Goal: Information Seeking & Learning: Learn about a topic

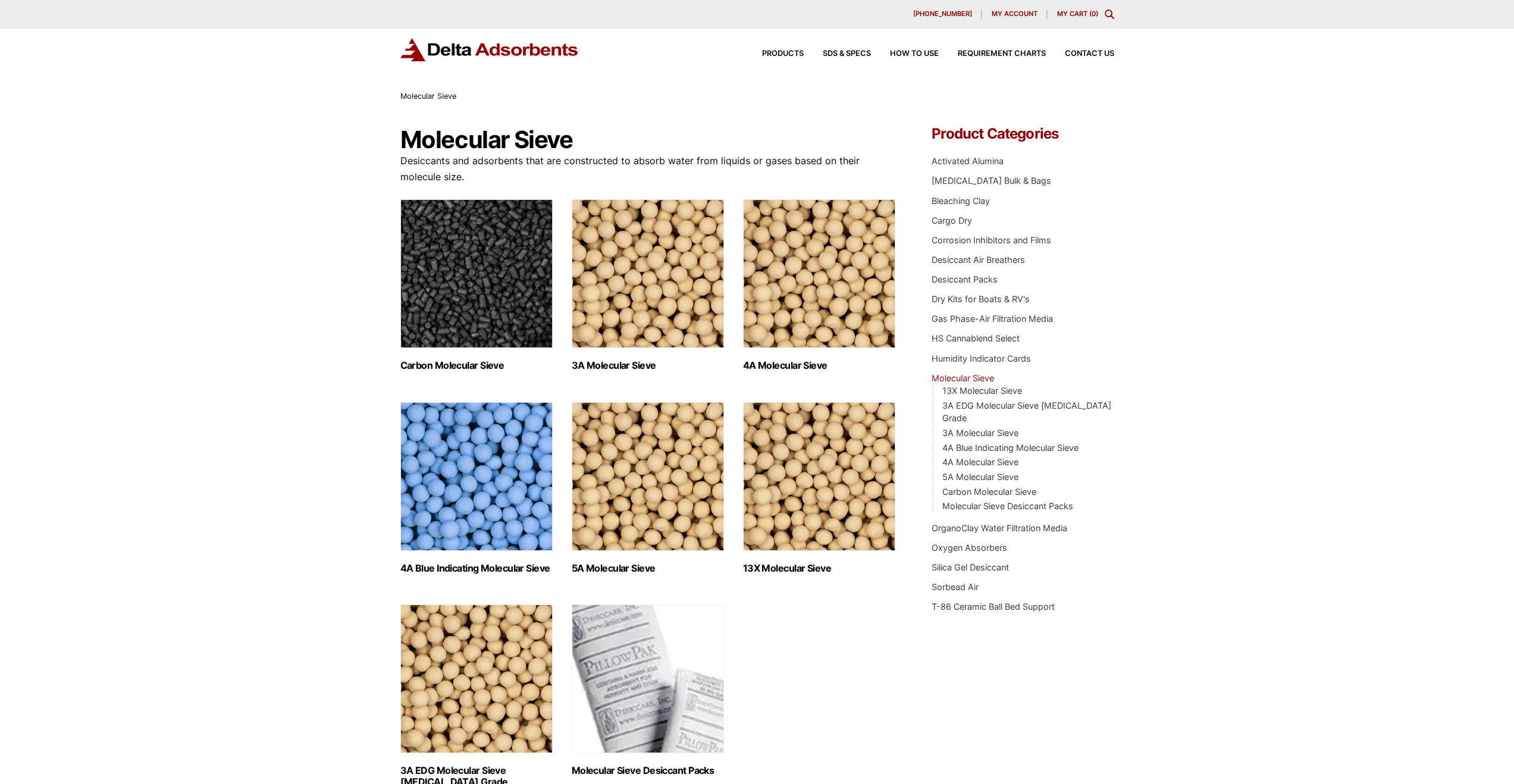
click at [813, 288] on img "Visit product category 4A Molecular Sieve" at bounding box center [819, 273] width 152 height 148
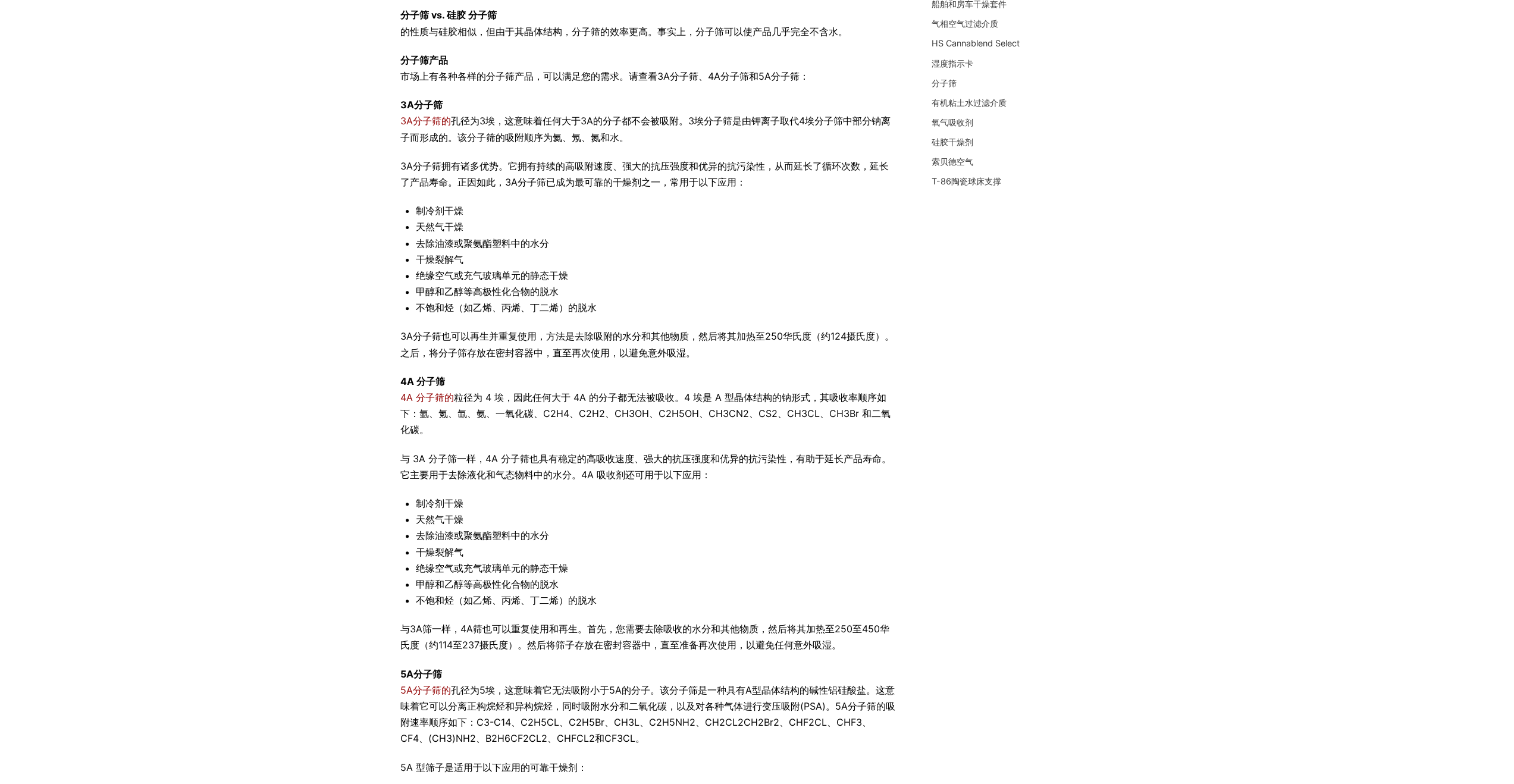
scroll to position [298, 0]
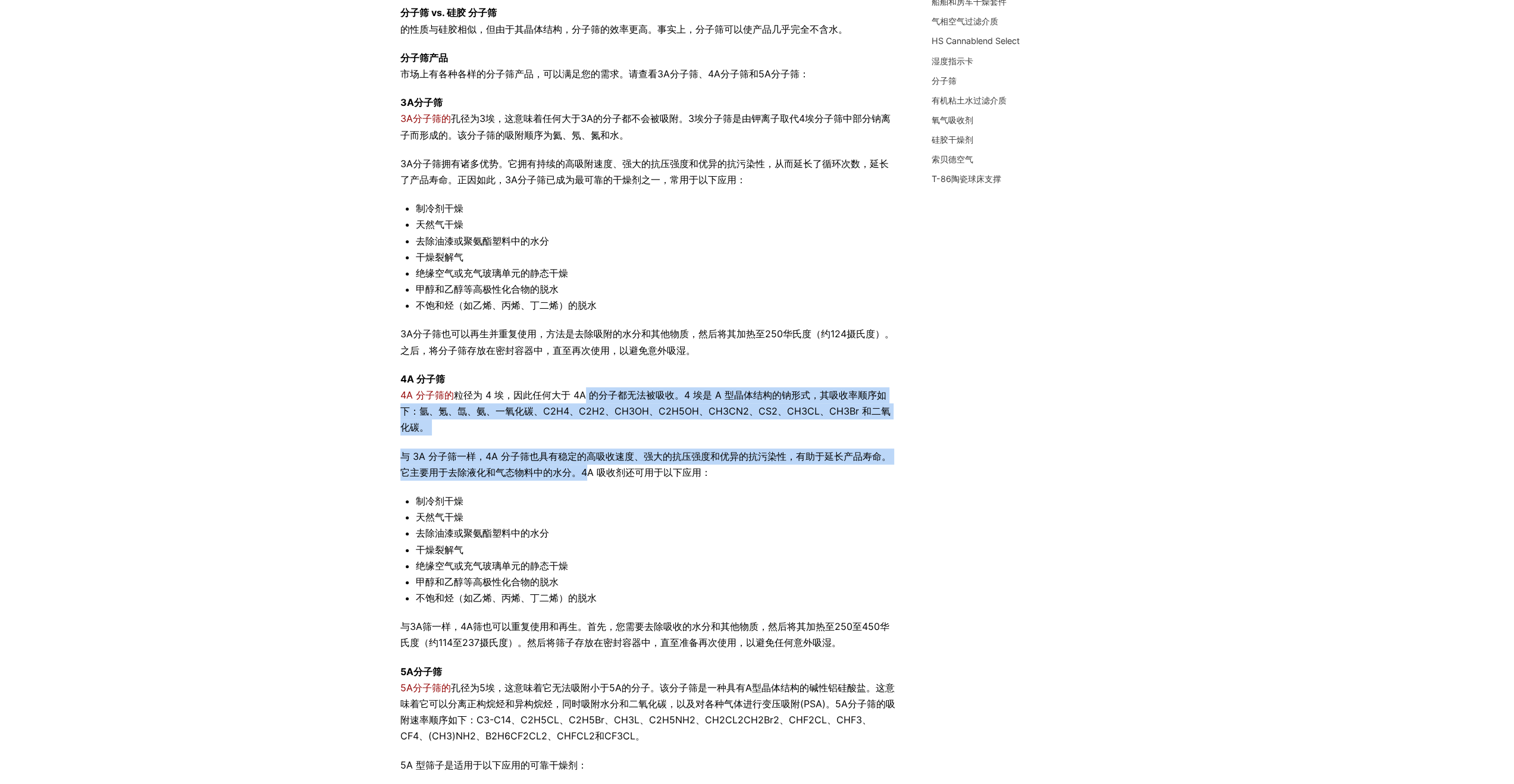
drag, startPoint x: 580, startPoint y: 396, endPoint x: 586, endPoint y: 464, distance: 68.3
click at [585, 464] on div "并非所有分子筛都一样，您需要确保选择最符合您需求的分子筛。继续阅读，了解更多关于分子筛的功能以及不同尺寸的分子筛性能！ 什么是分子筛？ 分子筛，也称为摩尔筛，…" at bounding box center [649, 386] width 496 height 1008
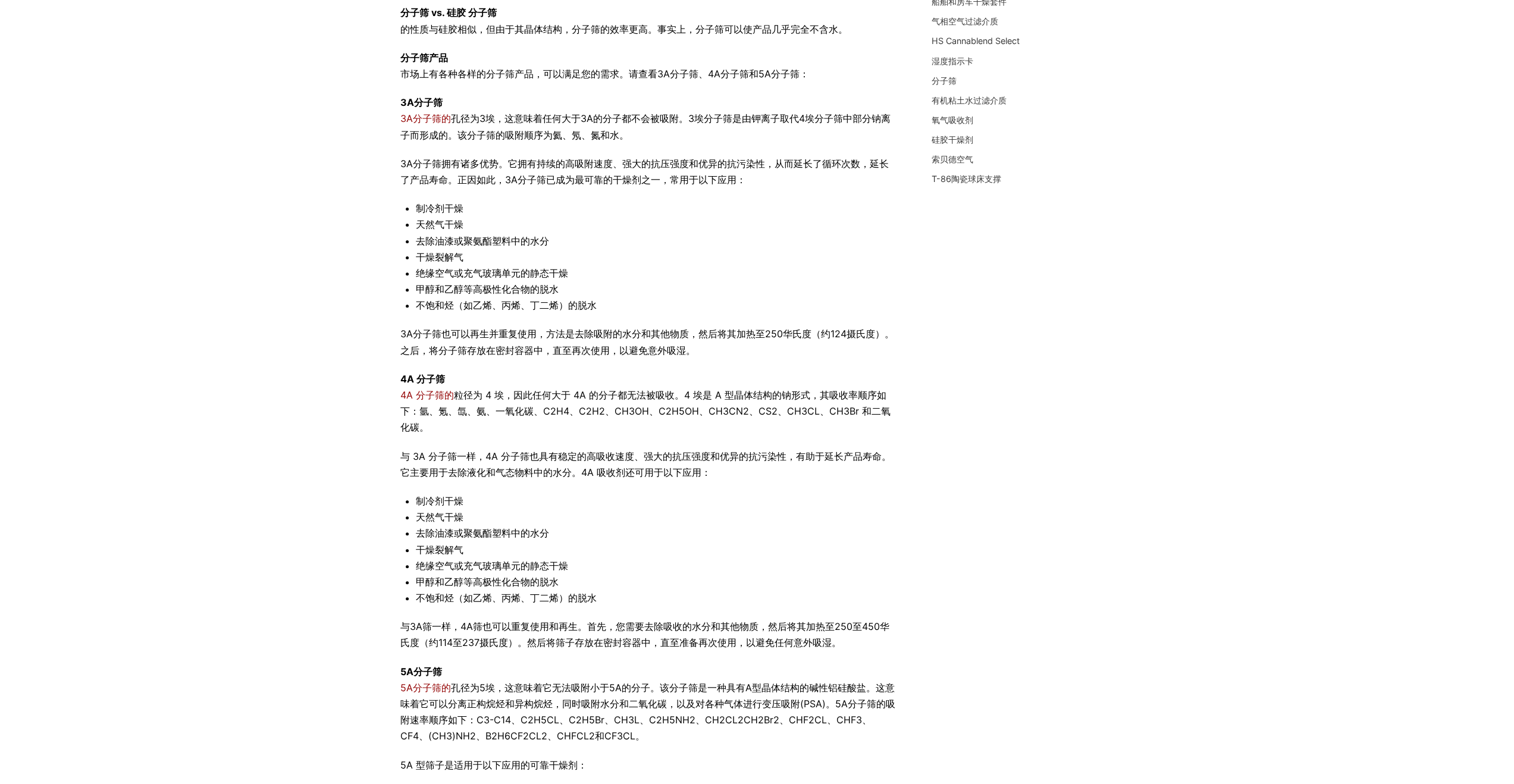
click at [603, 467] on font "与 3A 分子筛一样，4A 分子筛也具有稳定的高吸收速度、强大的抗压强度和优异的抗污染性，有助于延长产品寿命。它主要用于去除液化和气态物料中的水分。4A 吸收…" at bounding box center [646, 464] width 491 height 28
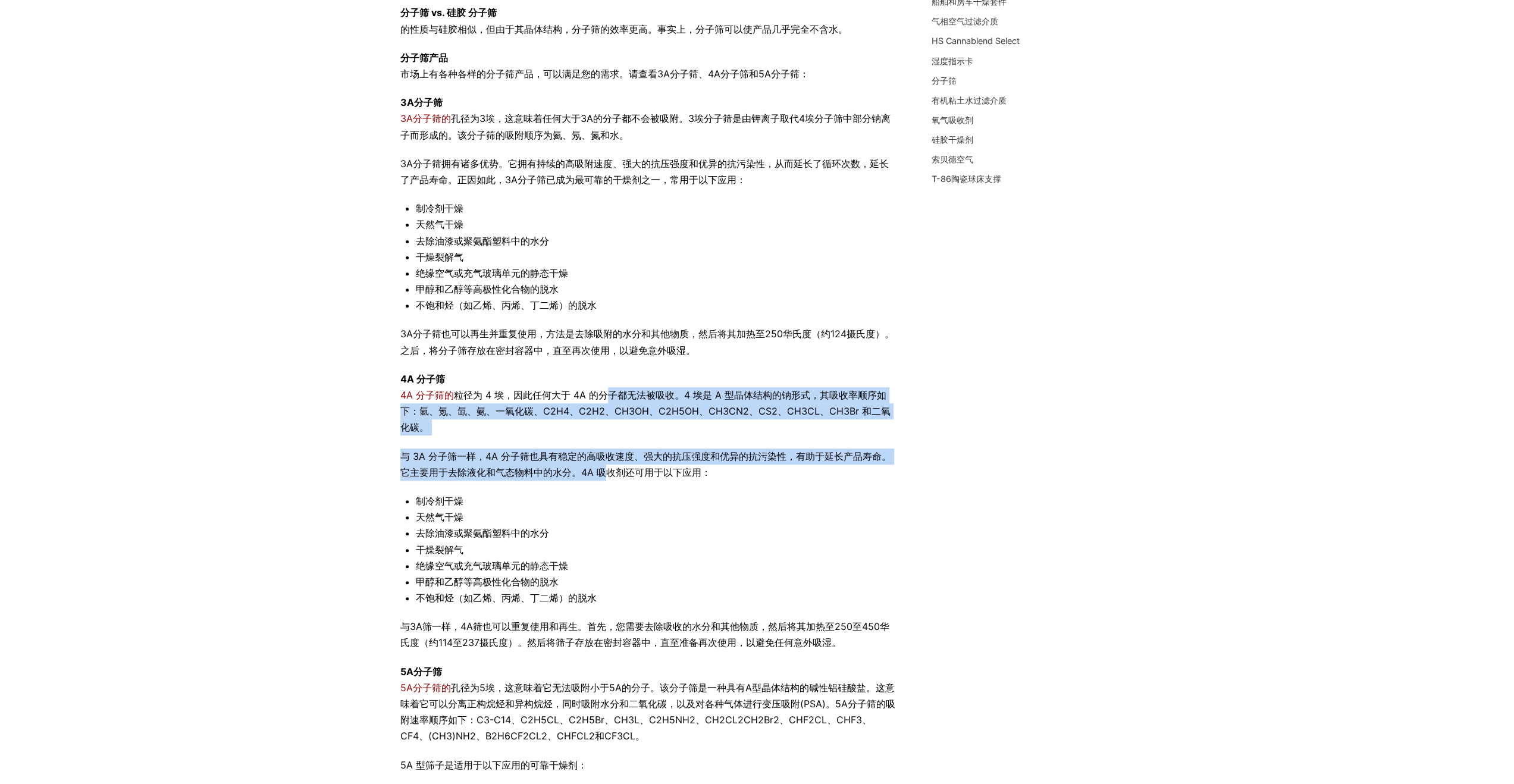
drag, startPoint x: 606, startPoint y: 457, endPoint x: 598, endPoint y: 398, distance: 59.5
click at [598, 398] on div "并非所有分子筛都一样，您需要确保选择最符合您需求的分子筛。继续阅读，了解更多关于分子筛的功能以及不同尺寸的分子筛性能！ 什么是分子筛？ 分子筛，也称为摩尔筛，…" at bounding box center [649, 386] width 496 height 1008
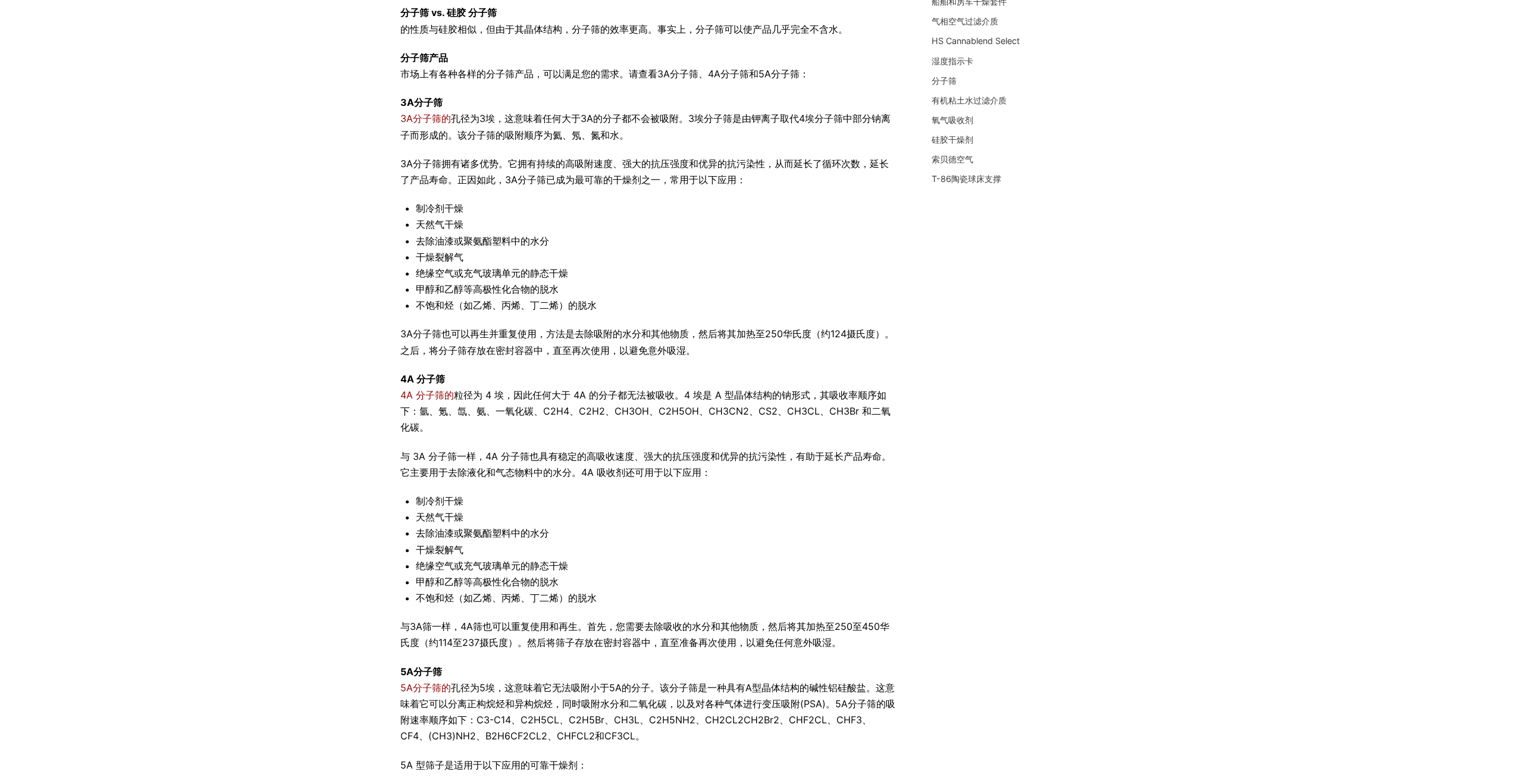
click at [571, 393] on font "粒径为 4 埃，因此任何大于 4A 的分子都无法被吸收。4 埃是 A 型晶体结构的钠形式，其吸收率顺序如下：氩、氪、氙、氨、一氧化碳、C2H4、C2H2、CH…" at bounding box center [646, 411] width 490 height 44
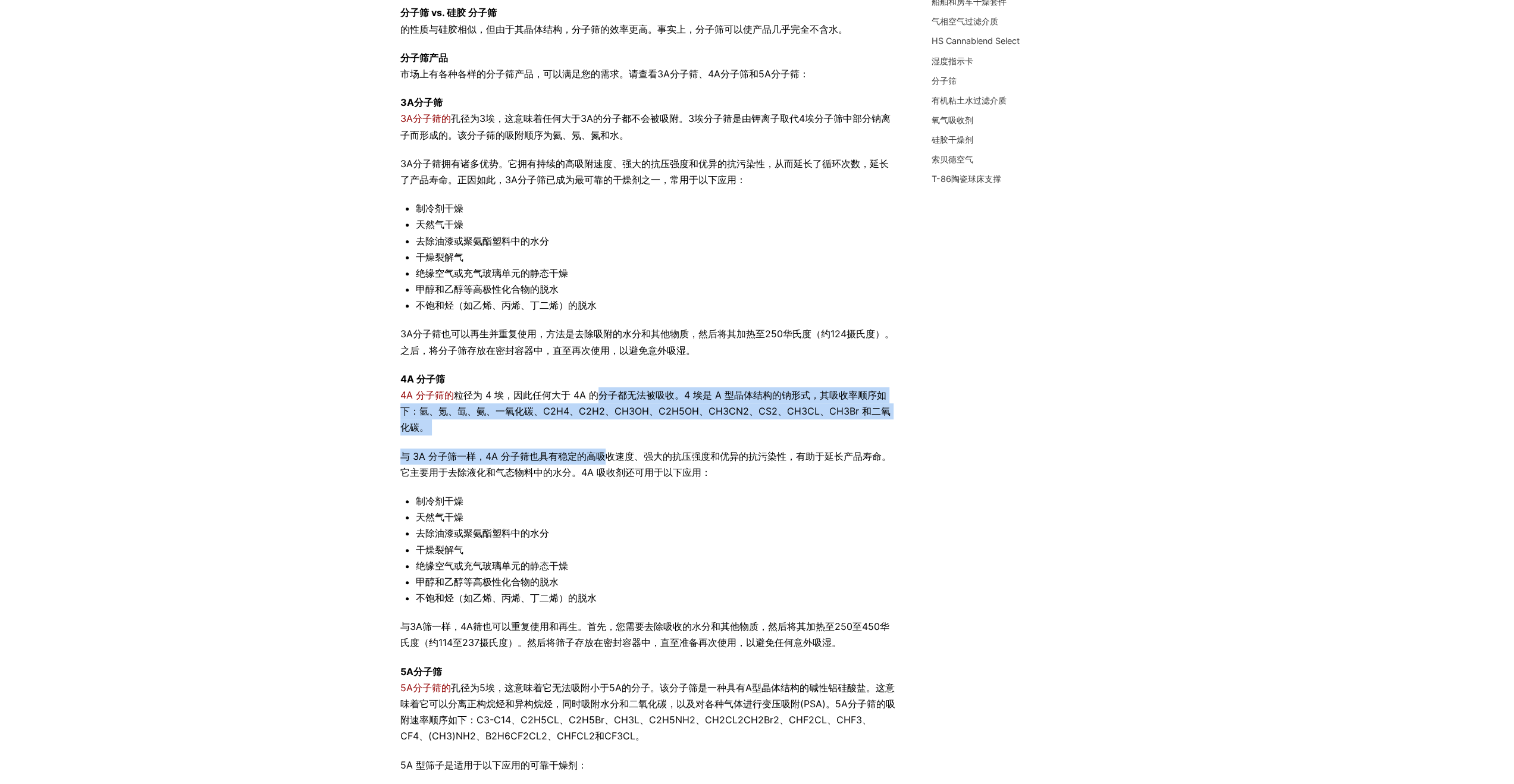
drag, startPoint x: 591, startPoint y: 393, endPoint x: 617, endPoint y: 467, distance: 78.4
click at [609, 466] on div "并非所有分子筛都一样，您需要确保选择最符合您需求的分子筛。继续阅读，了解更多关于分子筛的功能以及不同尺寸的分子筛性能！ 什么是分子筛？ 分子筛，也称为摩尔筛，…" at bounding box center [649, 386] width 496 height 1008
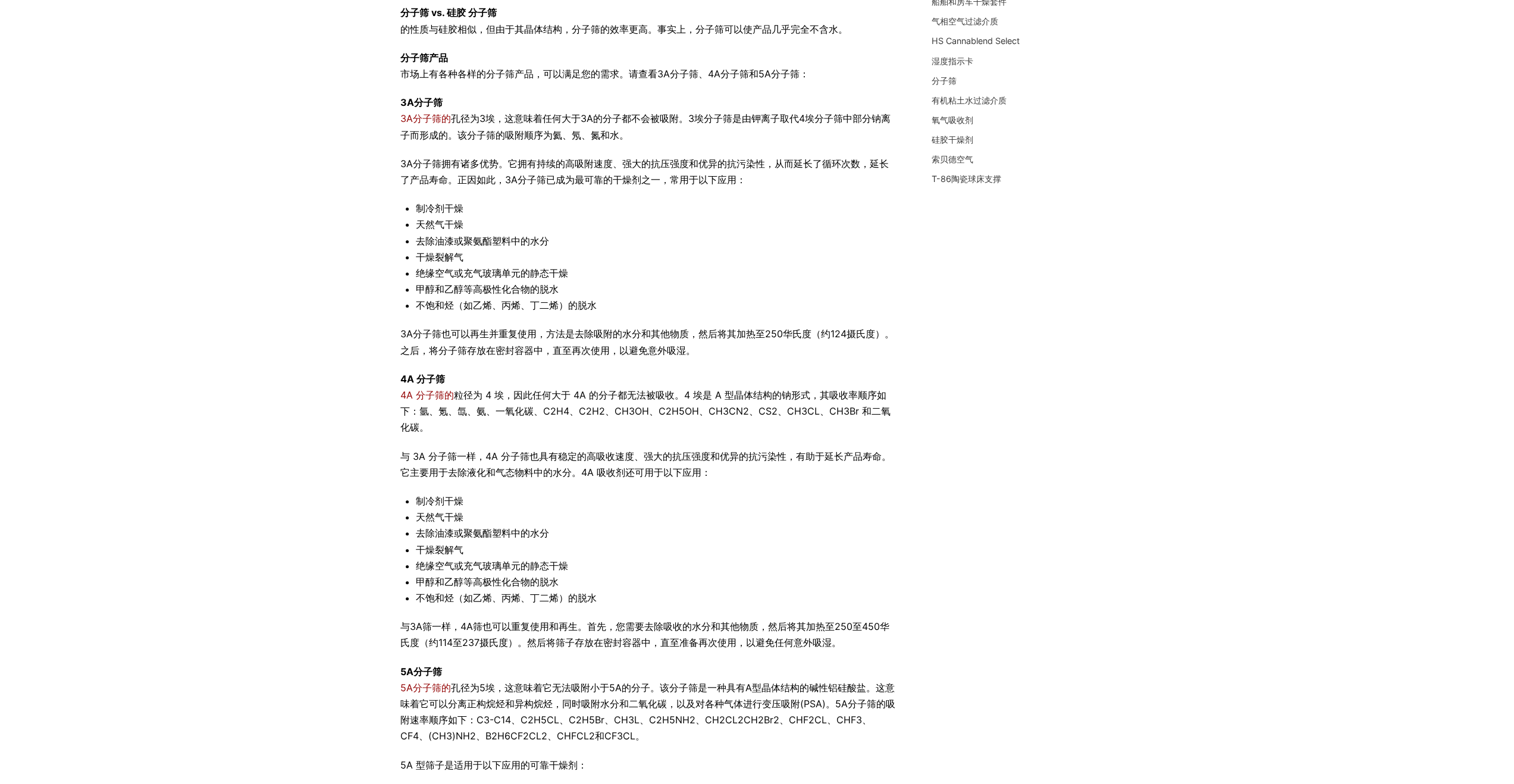
drag, startPoint x: 624, startPoint y: 469, endPoint x: 622, endPoint y: 463, distance: 6.3
click at [624, 469] on font "与 3A 分子筛一样，4A 分子筛也具有稳定的高吸收速度、强大的抗压强度和优异的抗污染性，有助于延长产品寿命。它主要用于去除液化和气态物料中的水分。4A 吸收…" at bounding box center [646, 464] width 491 height 28
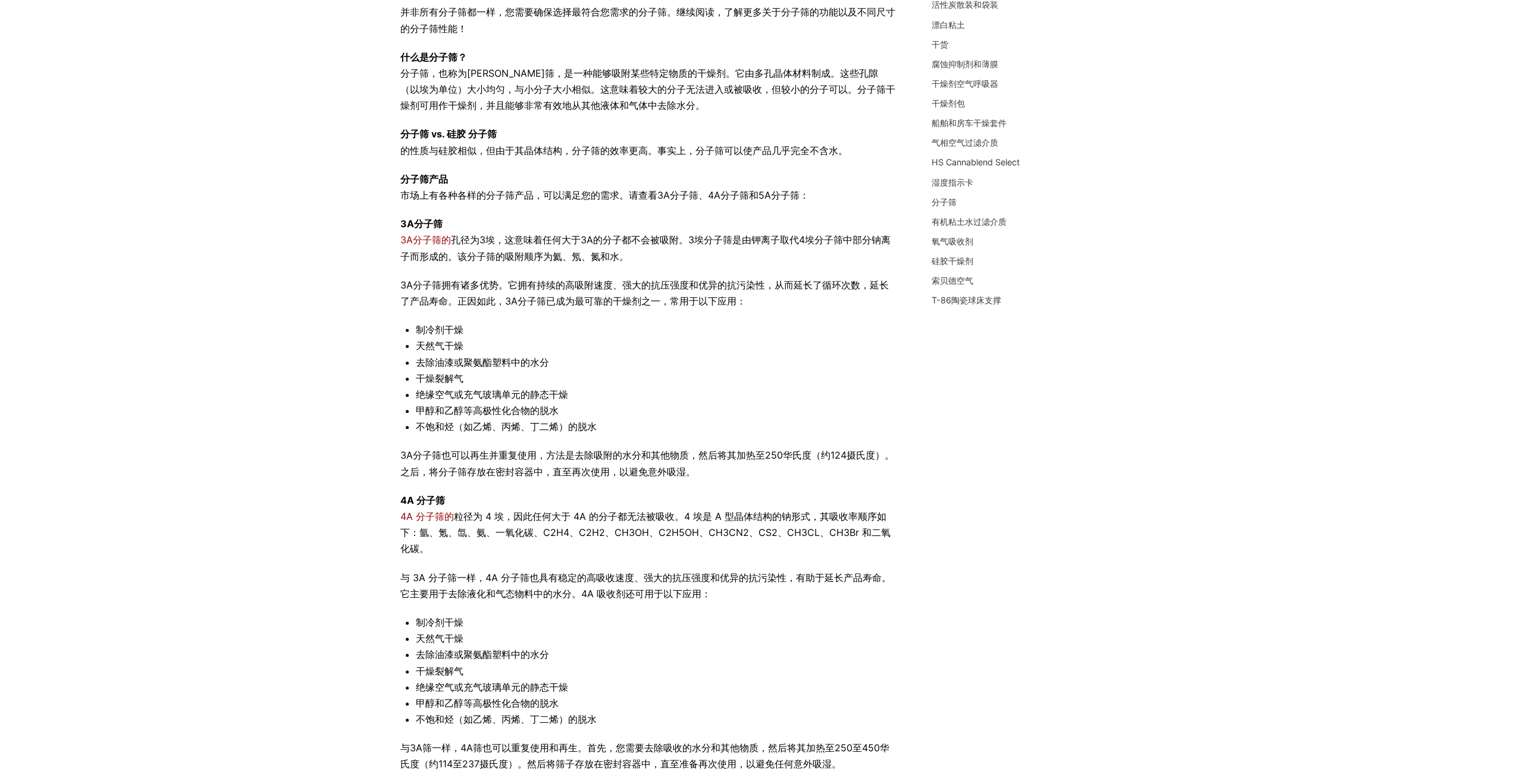
scroll to position [178, 0]
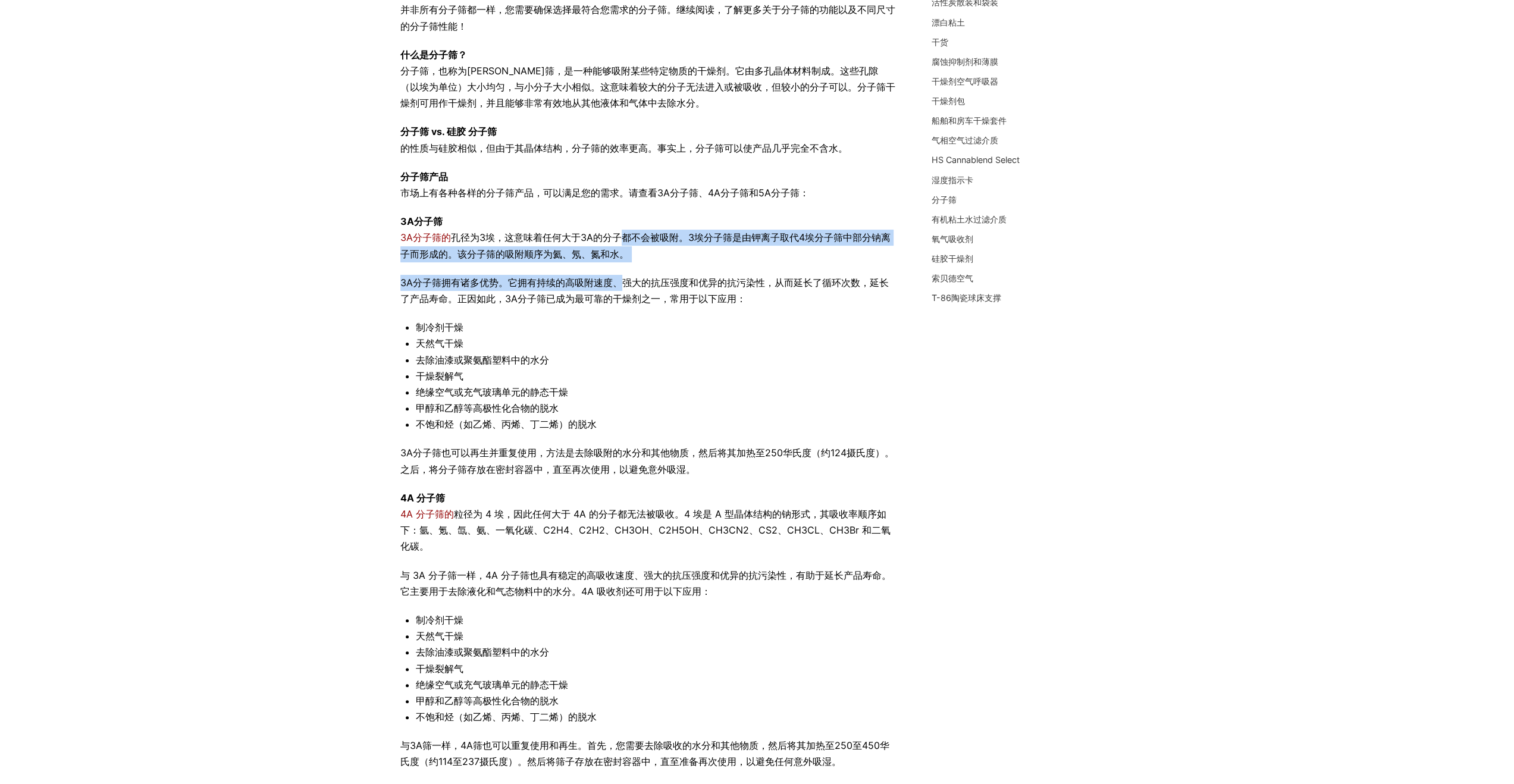
drag, startPoint x: 612, startPoint y: 250, endPoint x: 621, endPoint y: 292, distance: 43.0
click at [618, 290] on div "并非所有分子筛都一样，您需要确保选择最符合您需求的分子筛。继续阅读，了解更多关于分子筛的功能以及不同尺寸的分子筛性能！ 什么是分子筛？ 分子筛，也称为摩尔筛，…" at bounding box center [649, 506] width 496 height 1008
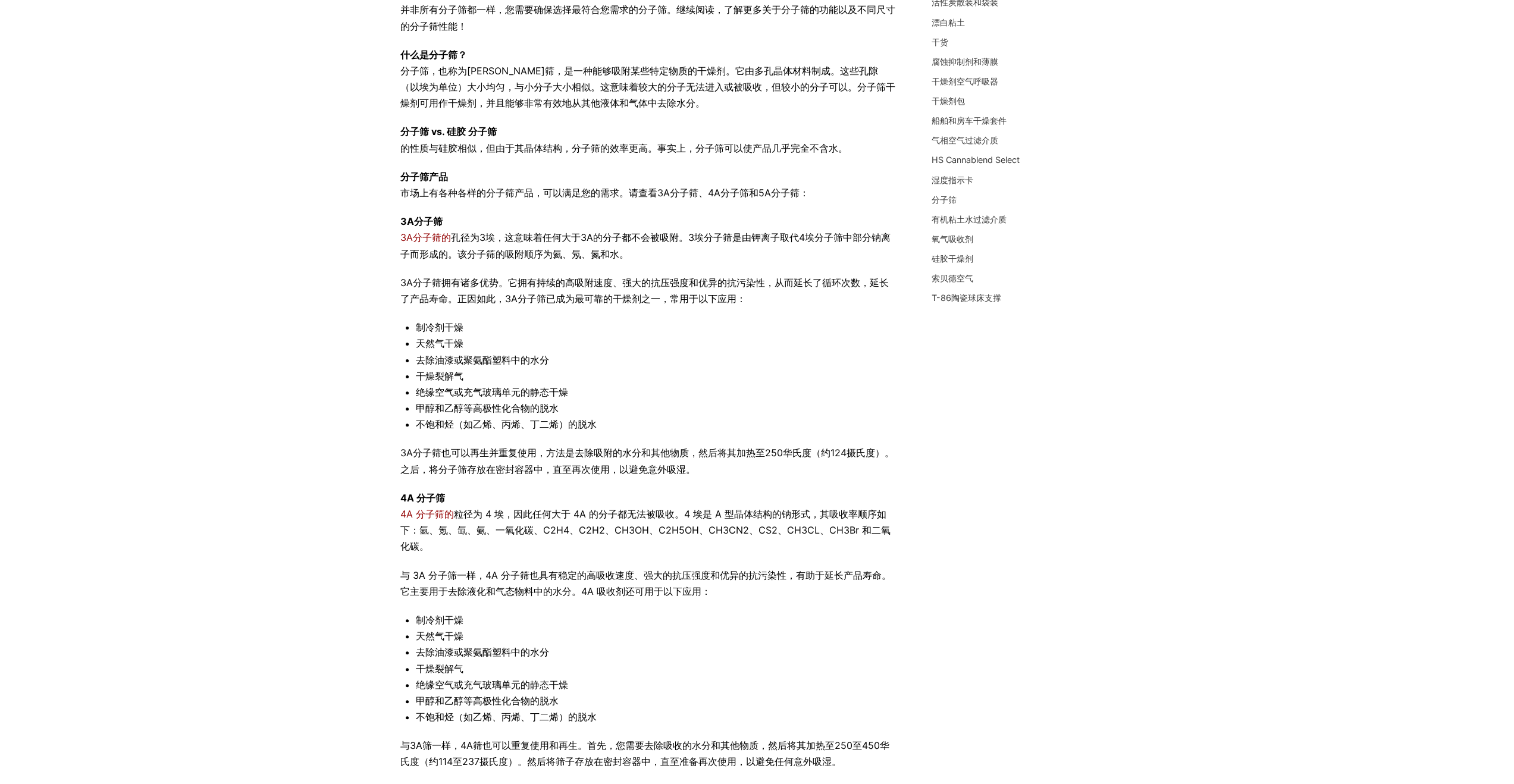
click at [629, 300] on font "3A分子筛拥有诸多优势。它拥有持续的高吸附速度、强大的抗压强度和优异的抗污染性，从而延长了循环次数，延长了产品寿命。正因如此，3A分子筛已成为最可靠的干燥剂之…" at bounding box center [644, 290] width 488 height 28
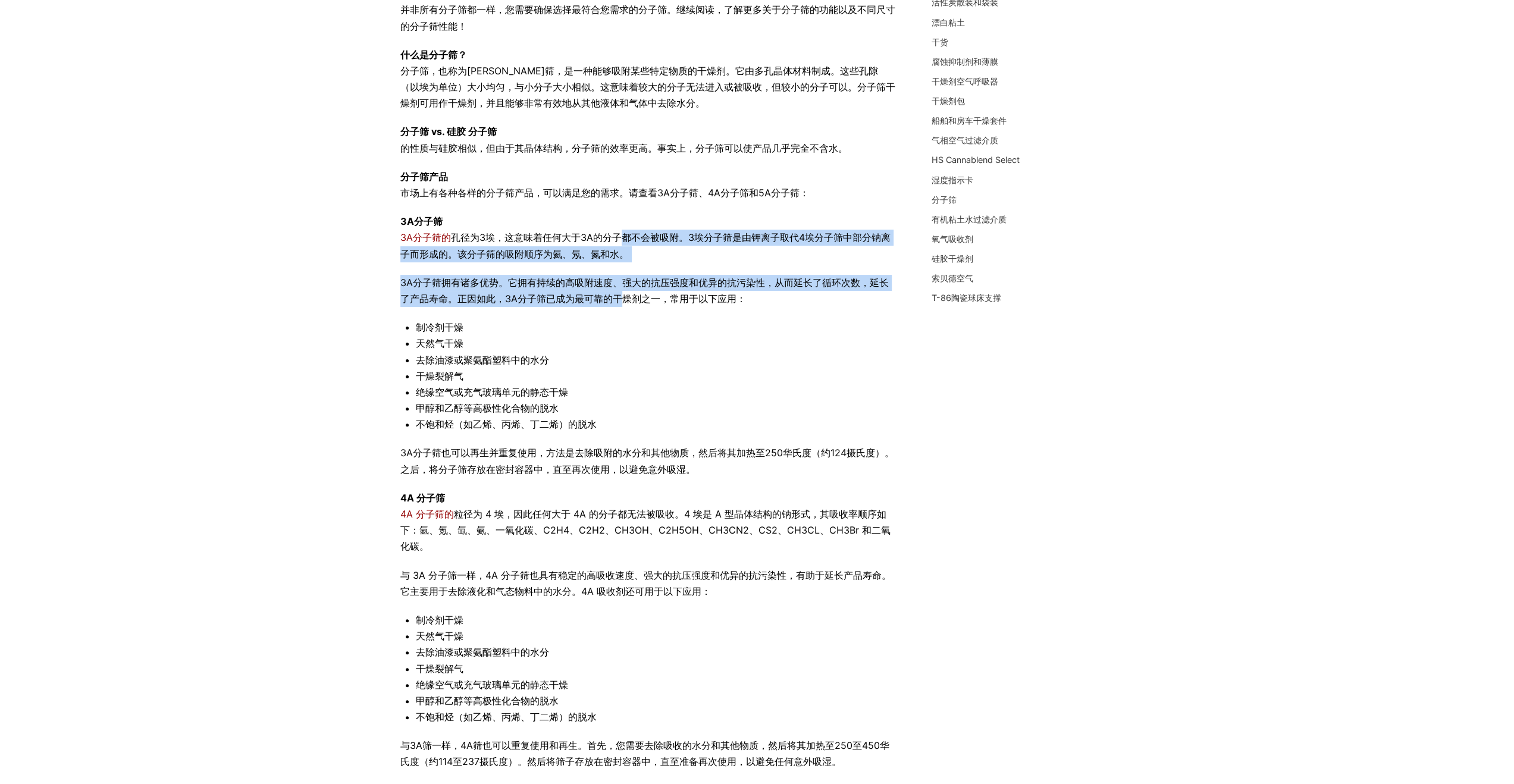
drag, startPoint x: 623, startPoint y: 294, endPoint x: 613, endPoint y: 239, distance: 55.9
click at [613, 239] on div "并非所有分子筛都一样，您需要确保选择最符合您需求的分子筛。继续阅读，了解更多关于分子筛的功能以及不同尺寸的分子筛性能！ 什么是分子筛？ 分子筛，也称为摩尔筛，…" at bounding box center [649, 506] width 496 height 1008
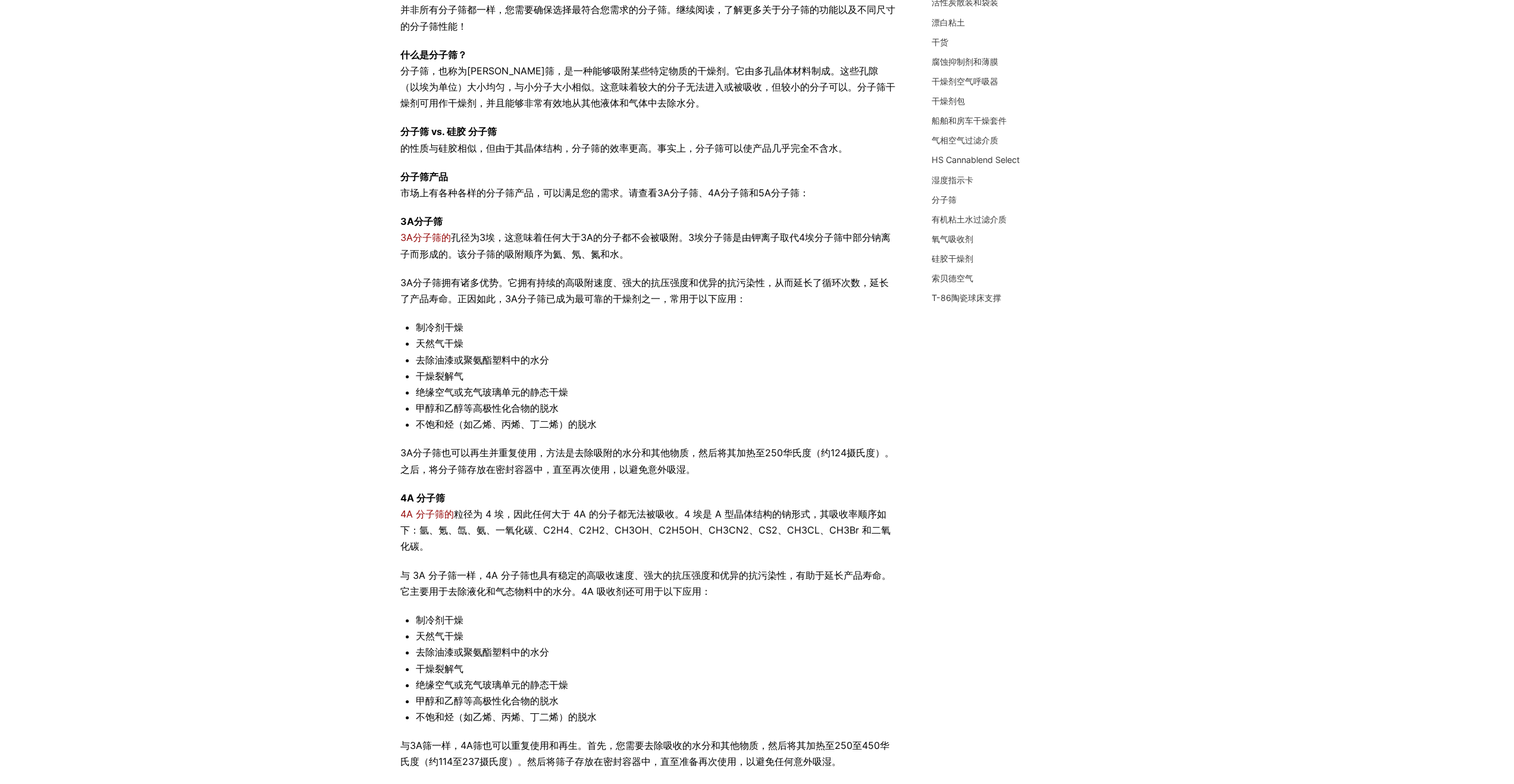
click at [597, 239] on font "孔径为3埃，这意味着任何大于3A的分子都不会被吸附。3埃分子筛是由钾离子取代4埃分子筛中部分钠离子而形成的。该分子筛的吸附顺序为氦、氖、氮和水。" at bounding box center [646, 245] width 490 height 28
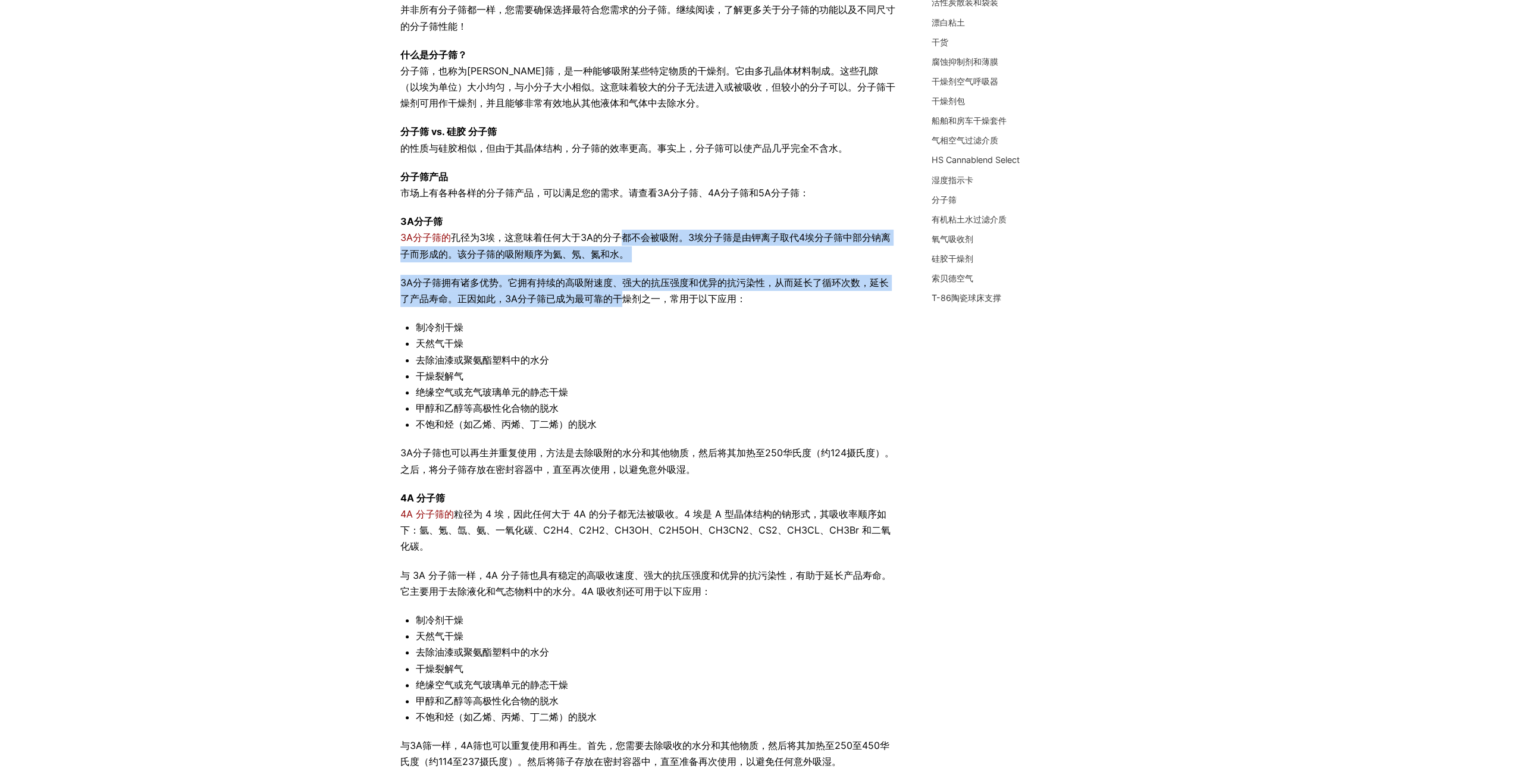
drag, startPoint x: 622, startPoint y: 272, endPoint x: 626, endPoint y: 293, distance: 21.4
click at [625, 293] on div "并非所有分子筛都一样，您需要确保选择最符合您需求的分子筛。继续阅读，了解更多关于分子筛的功能以及不同尺寸的分子筛性能！ 什么是分子筛？ 分子筛，也称为摩尔筛，…" at bounding box center [649, 506] width 496 height 1008
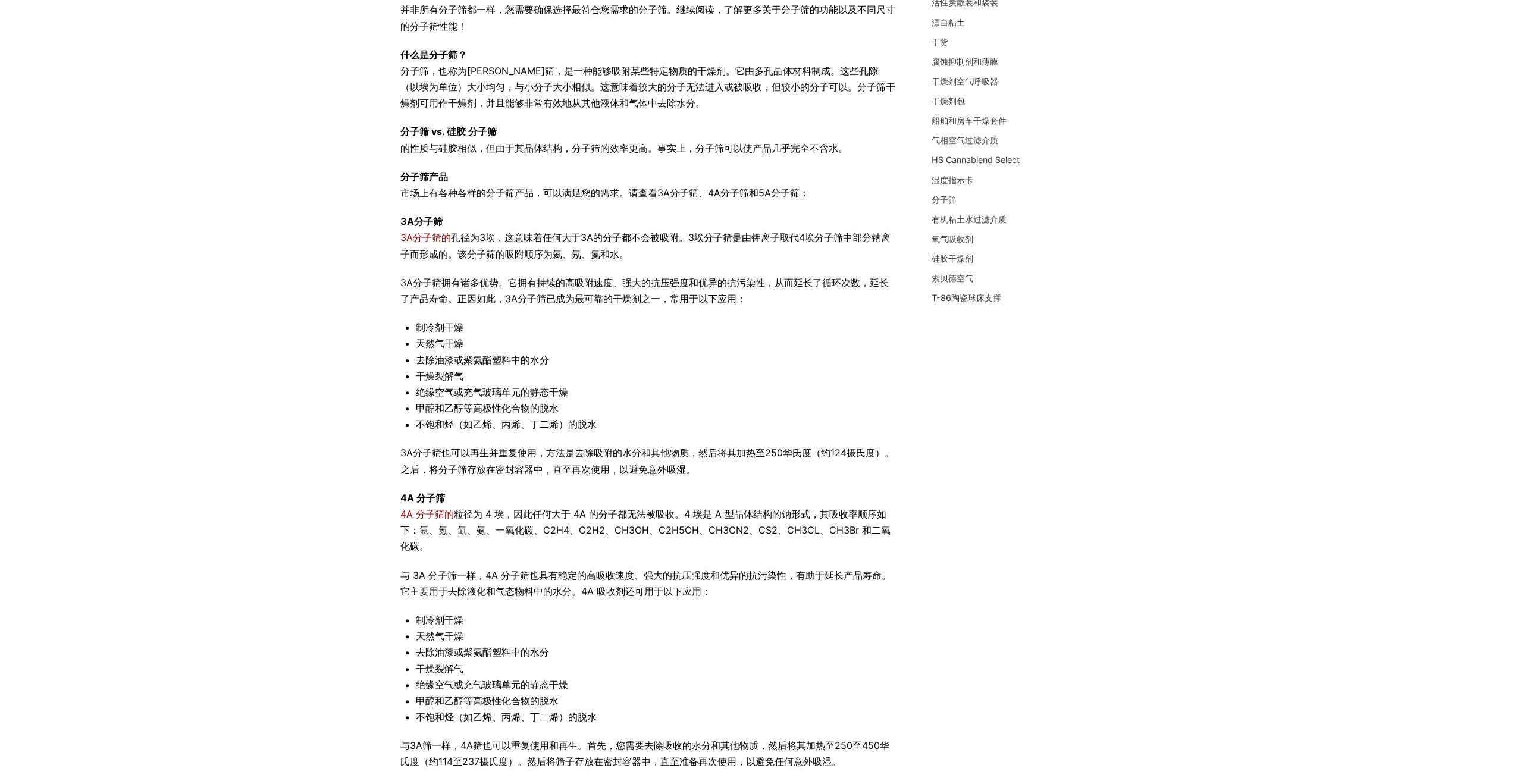
click at [641, 295] on font "3A分子筛拥有诸多优势。它拥有持续的高吸附速度、强大的抗压强度和优异的抗污染性，从而延长了循环次数，延长了产品寿命。正因如此，3A分子筛已成为最可靠的干燥剂之…" at bounding box center [644, 290] width 488 height 28
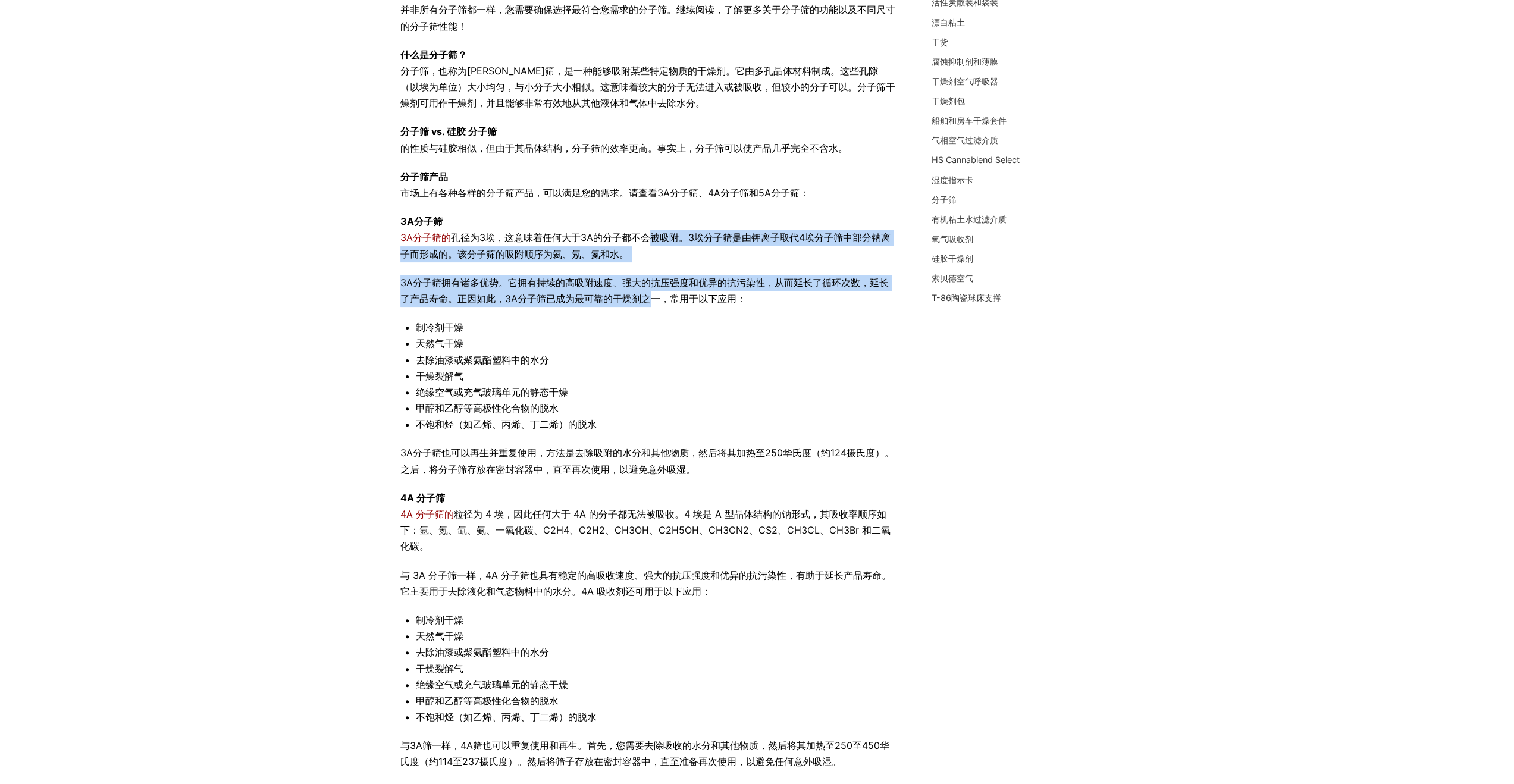
drag, startPoint x: 651, startPoint y: 291, endPoint x: 644, endPoint y: 231, distance: 60.4
click at [644, 231] on div "并非所有分子筛都一样，您需要确保选择最符合您需求的分子筛。继续阅读，了解更多关于分子筛的功能以及不同尺寸的分子筛性能！ 什么是分子筛？ 分子筛，也称为摩尔筛，…" at bounding box center [649, 506] width 496 height 1008
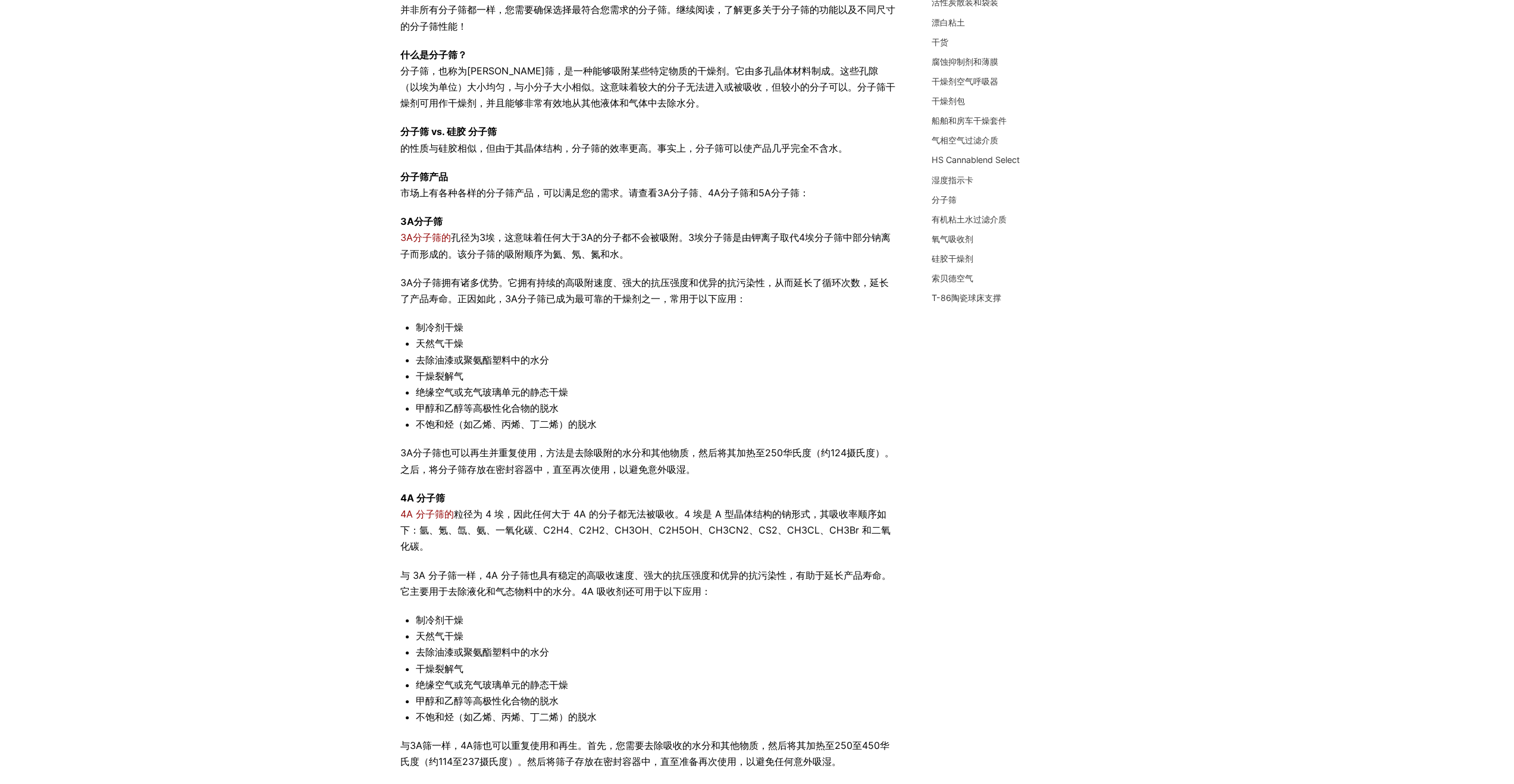
click at [620, 232] on font "孔径为3埃，这意味着任何大于3A的分子都不会被吸附。3埃分子筛是由钾离子取代4埃分子筛中部分钠离子而形成的。该分子筛的吸附顺序为氦、氖、氮和水。" at bounding box center [646, 245] width 490 height 28
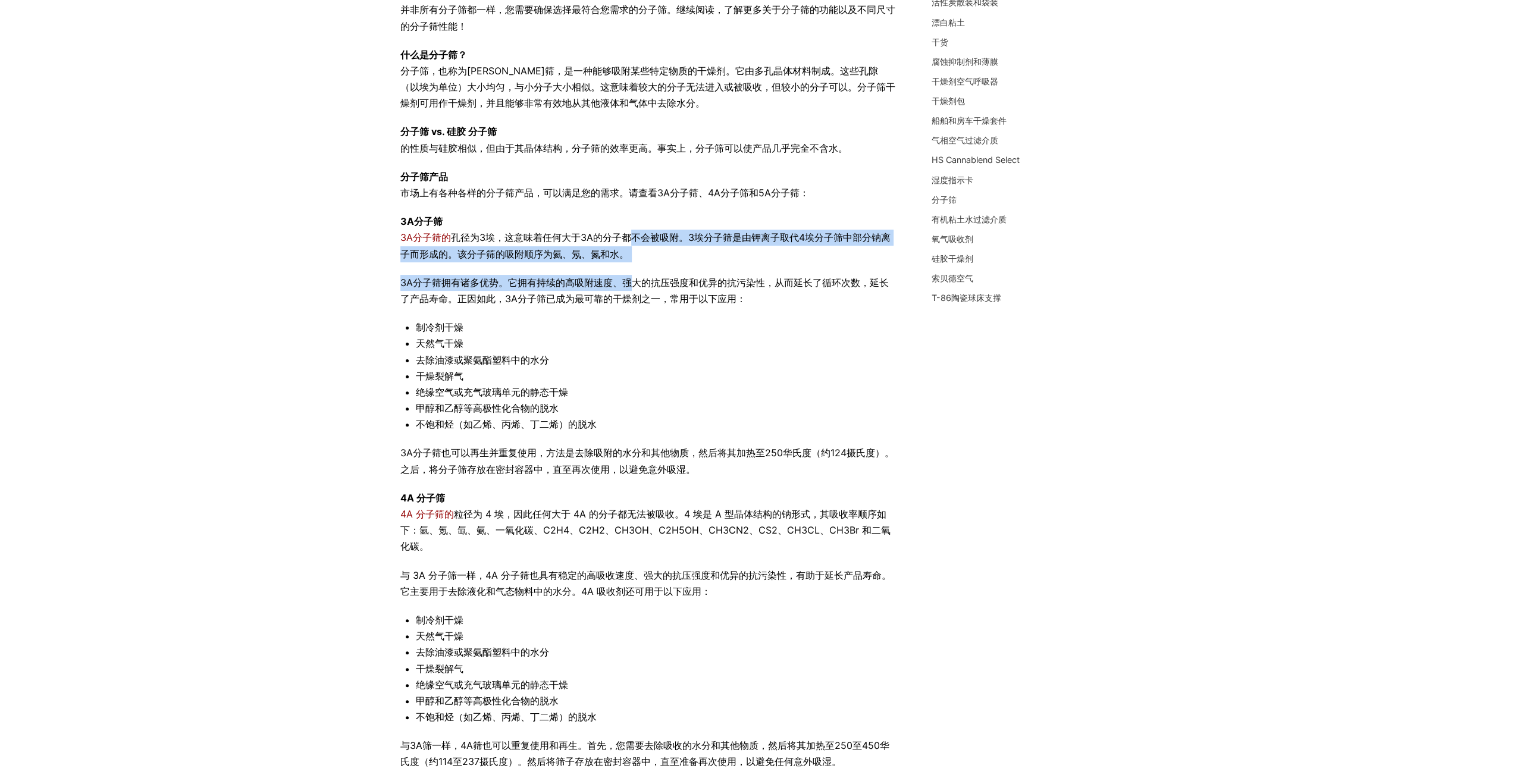
drag, startPoint x: 627, startPoint y: 236, endPoint x: 635, endPoint y: 302, distance: 66.5
click at [633, 295] on div "并非所有分子筛都一样，您需要确保选择最符合您需求的分子筛。继续阅读，了解更多关于分子筛的功能以及不同尺寸的分子筛性能！ 什么是分子筛？ 分子筛，也称为摩尔筛，…" at bounding box center [649, 506] width 496 height 1008
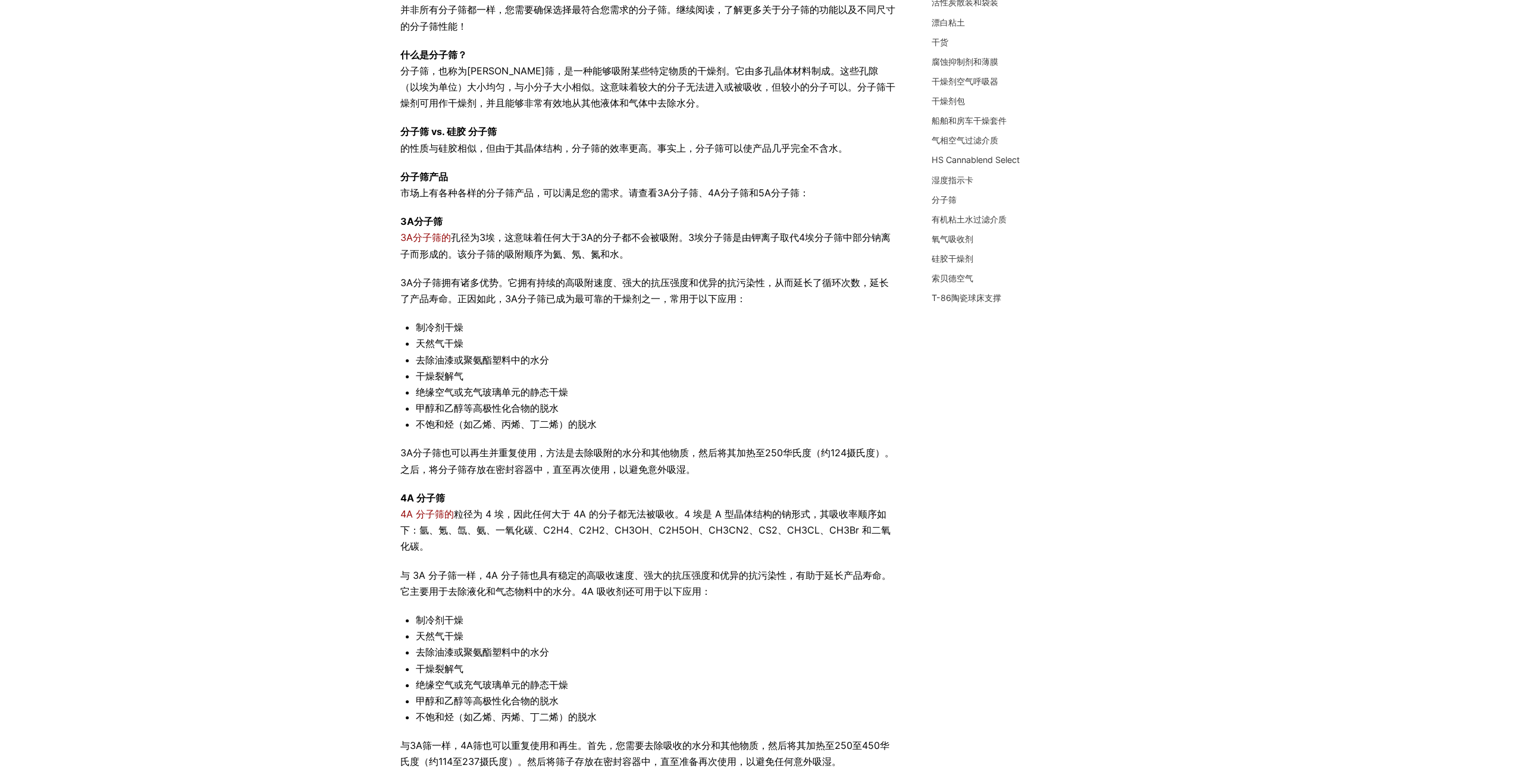
click at [649, 303] on font "3A分子筛拥有诸多优势。它拥有持续的高吸附速度、强大的抗压强度和优异的抗污染性，从而延长了循环次数，延长了产品寿命。正因如此，3A分子筛已成为最可靠的干燥剂之…" at bounding box center [644, 290] width 488 height 28
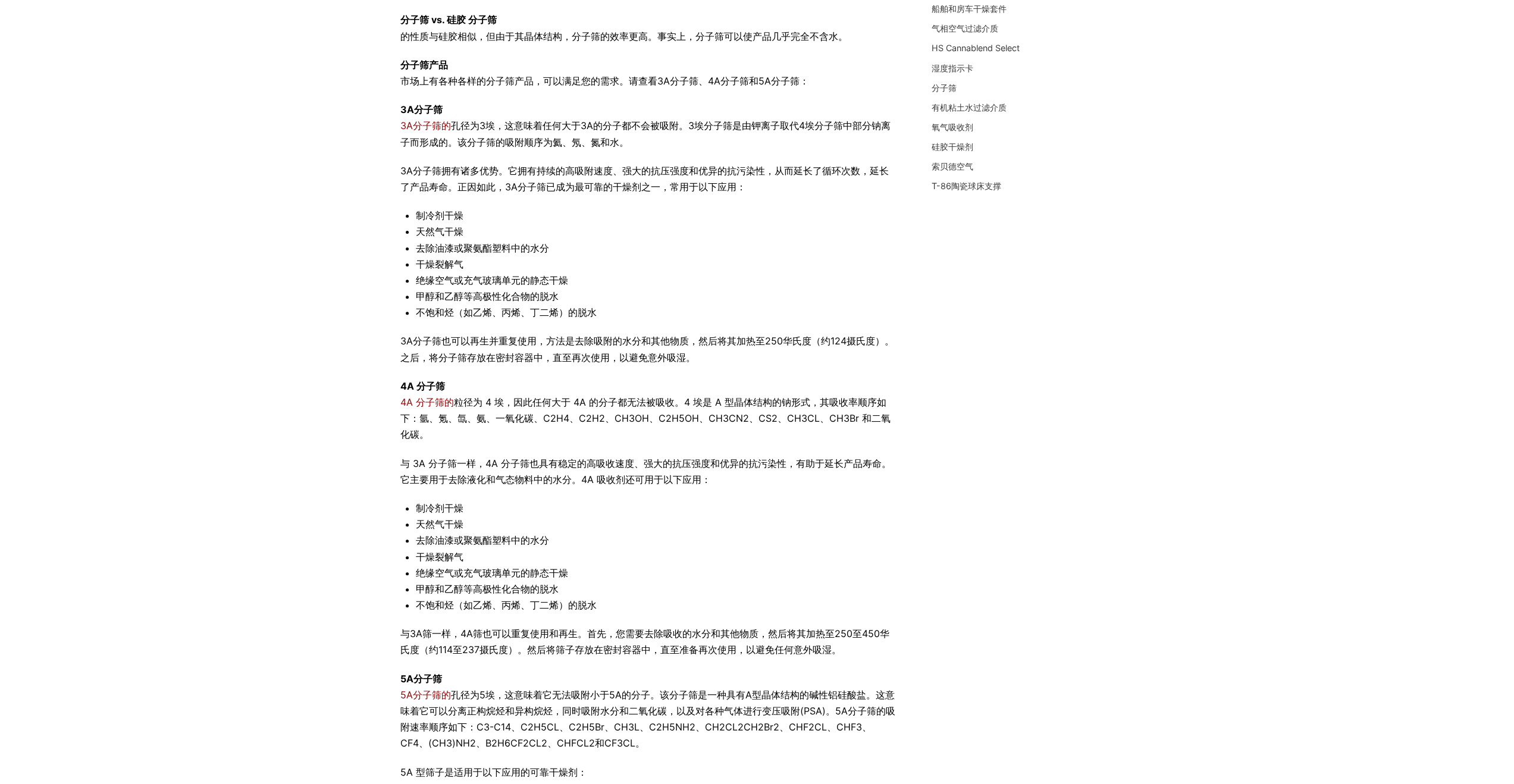
scroll to position [298, 0]
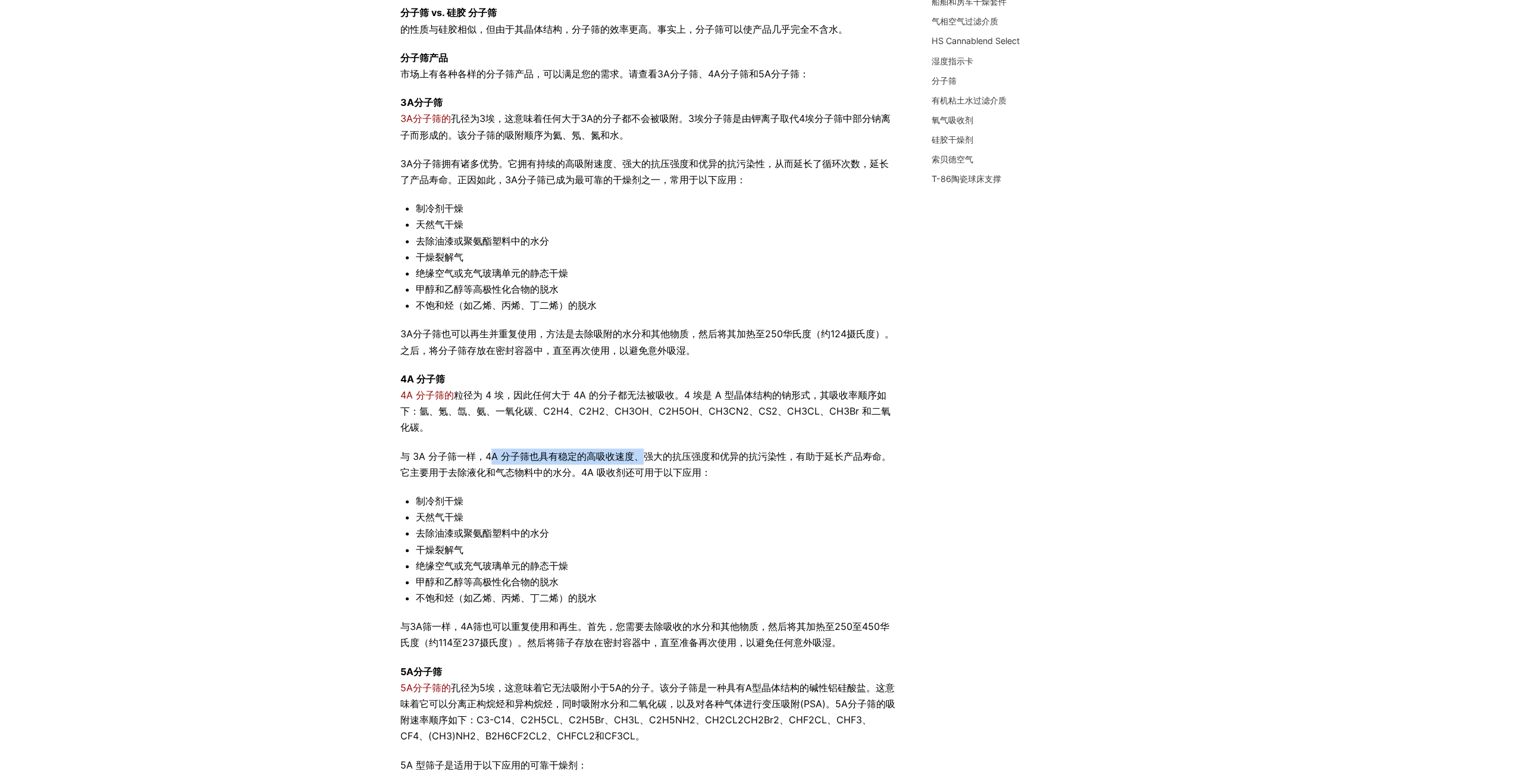
drag, startPoint x: 477, startPoint y: 455, endPoint x: 651, endPoint y: 457, distance: 174.0
click at [642, 451] on font "与 3A 分子筛一样，4A 分子筛也具有稳定的高吸收速度、强大的抗压强度和优异的抗污染性，有助于延长产品寿命。它主要用于去除液化和气态物料中的水分。4A 吸收…" at bounding box center [646, 464] width 491 height 28
click at [658, 462] on p "与 3A 分子筛一样，4A 分子筛也具有稳定的高吸收速度、强大的抗压强度和优异的抗污染性，有助于延长产品寿命。它主要用于去除液化和气态物料中的水分。4A 吸收…" at bounding box center [649, 464] width 496 height 32
drag, startPoint x: 637, startPoint y: 455, endPoint x: 783, endPoint y: 469, distance: 146.7
click at [792, 454] on font "与 3A 分子筛一样，4A 分子筛也具有稳定的高吸收速度、强大的抗压强度和优异的抗污染性，有助于延长产品寿命。它主要用于去除液化和气态物料中的水分。4A 吸收…" at bounding box center [646, 464] width 491 height 28
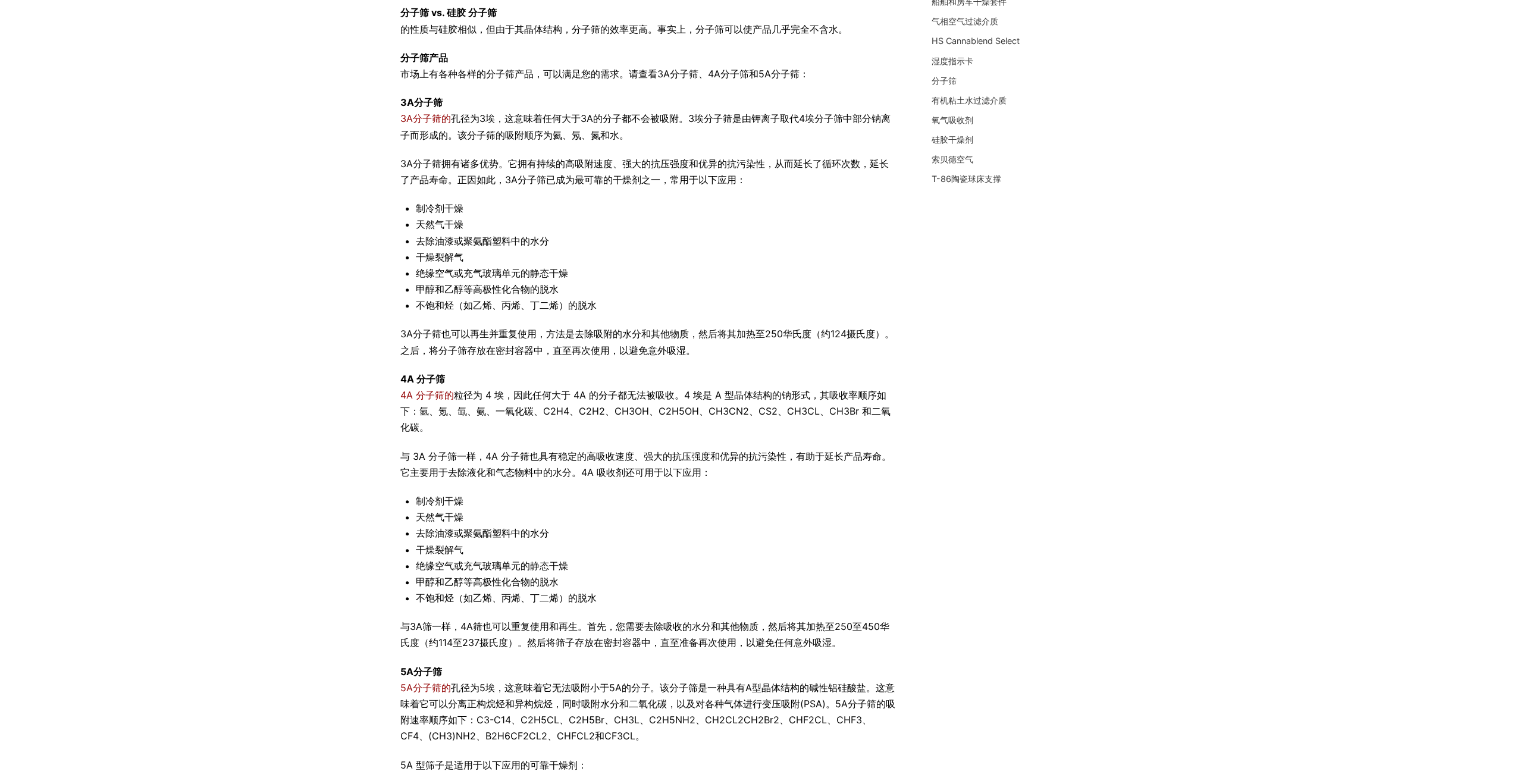
drag, startPoint x: 769, startPoint y: 481, endPoint x: 721, endPoint y: 482, distance: 48.0
click at [769, 481] on div "并非所有分子筛都一样，您需要确保选择最符合您需求的分子筛。继续阅读，了解更多关于分子筛的功能以及不同尺寸的分子筛性能！ 什么是分子筛？ 分子筛，也称为摩尔筛，…" at bounding box center [649, 386] width 496 height 1008
drag, startPoint x: 490, startPoint y: 474, endPoint x: 659, endPoint y: 466, distance: 169.2
click at [659, 466] on p "与 3A 分子筛一样，4A 分子筛也具有稳定的高吸收速度、强大的抗压强度和优异的抗污染性，有助于延长产品寿命。它主要用于去除液化和气态物料中的水分。4A 吸收…" at bounding box center [649, 464] width 496 height 32
click at [681, 488] on div "并非所有分子筛都一样，您需要确保选择最符合您需求的分子筛。继续阅读，了解更多关于分子筛的功能以及不同尺寸的分子筛性能！ 什么是分子筛？ 分子筛，也称为摩尔筛，…" at bounding box center [649, 386] width 496 height 1008
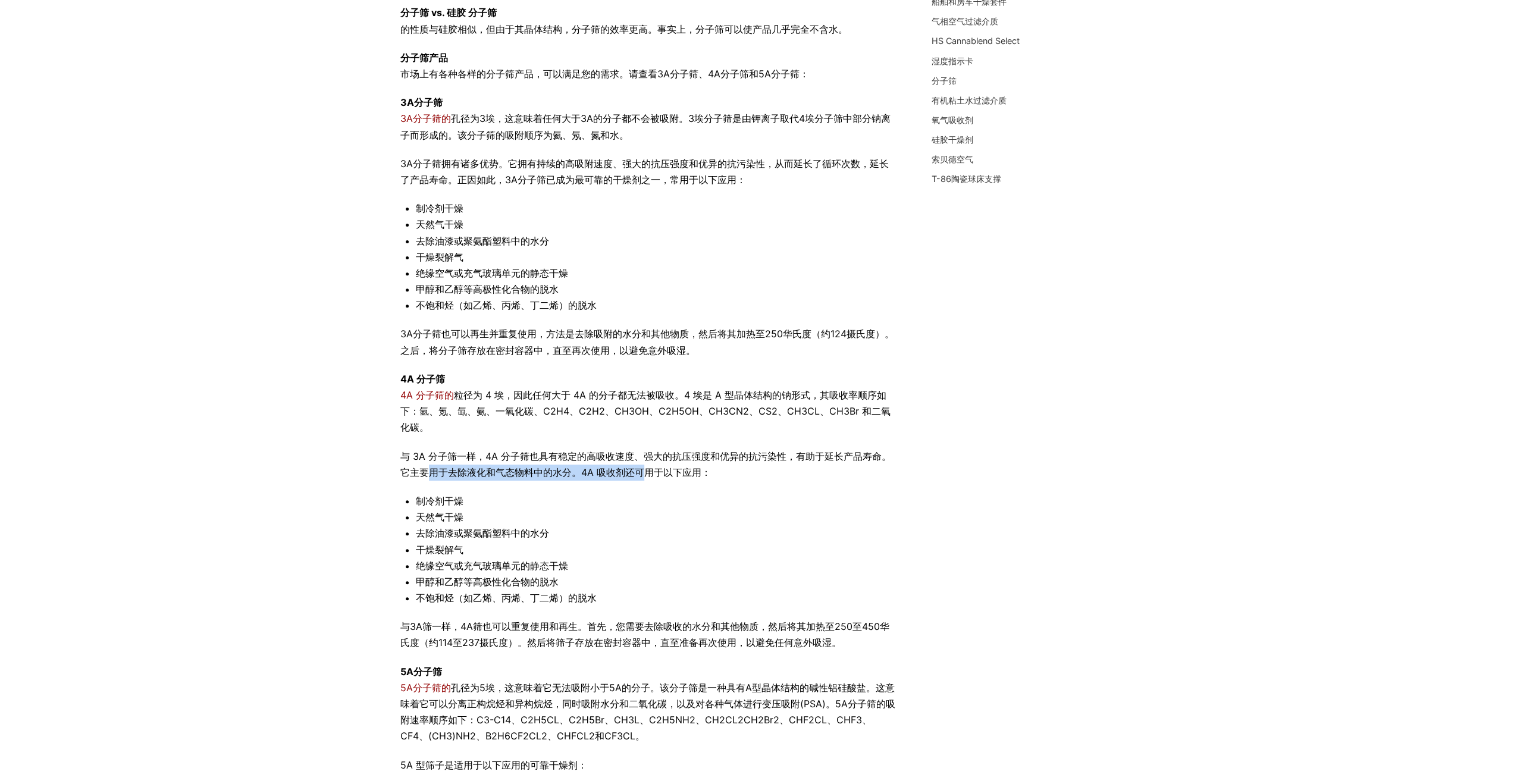
drag, startPoint x: 529, startPoint y: 474, endPoint x: 653, endPoint y: 476, distance: 124.0
click at [651, 475] on font "与 3A 分子筛一样，4A 分子筛也具有稳定的高吸收速度、强大的抗压强度和优异的抗污染性，有助于延长产品寿命。它主要用于去除液化和气态物料中的水分。4A 吸收…" at bounding box center [646, 464] width 491 height 28
click at [676, 488] on div "并非所有分子筛都一样，您需要确保选择最符合您需求的分子筛。继续阅读，了解更多关于分子筛的功能以及不同尺寸的分子筛性能！ 什么是分子筛？ 分子筛，也称为摩尔筛，…" at bounding box center [649, 386] width 496 height 1008
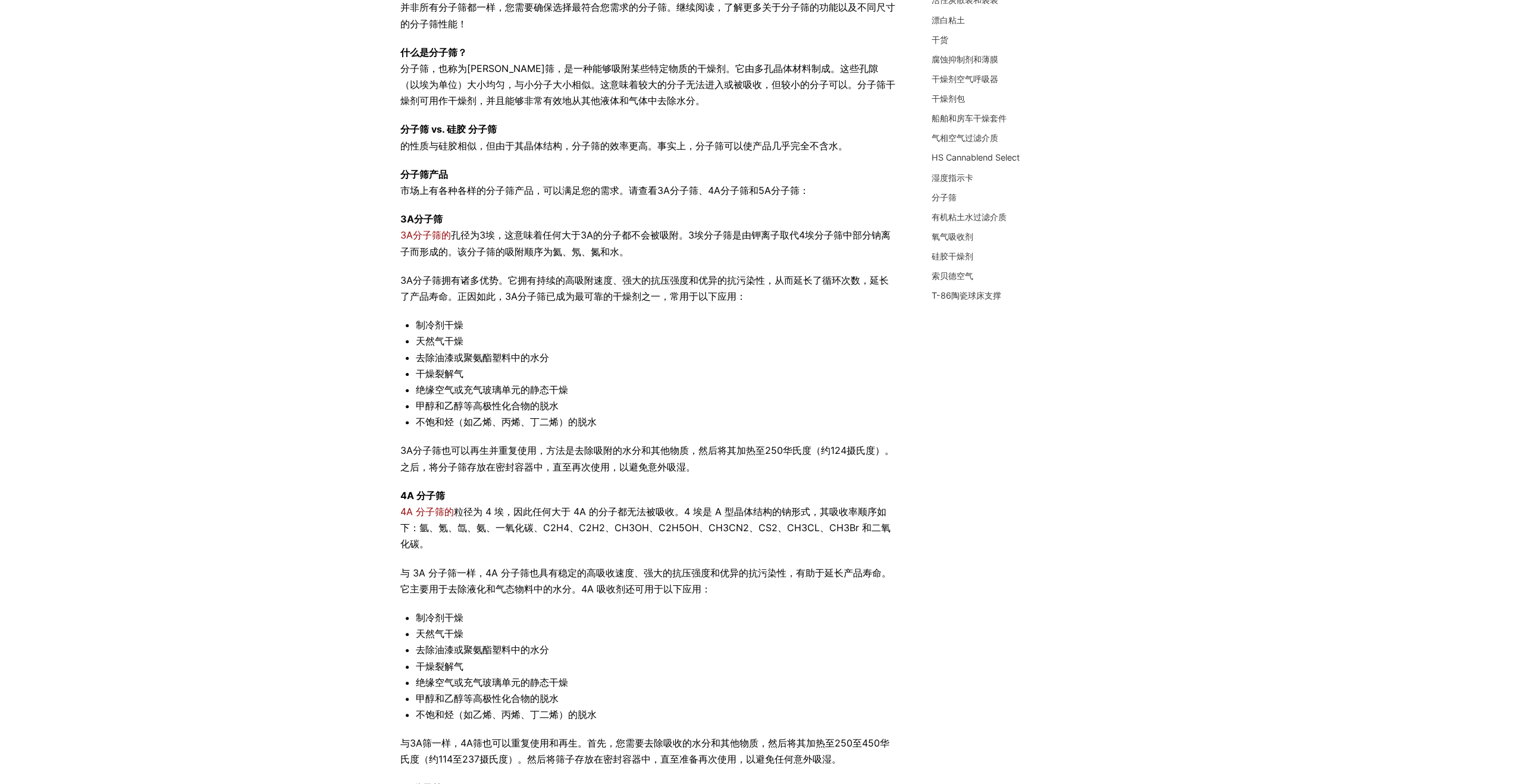
scroll to position [178, 0]
drag, startPoint x: 521, startPoint y: 285, endPoint x: 730, endPoint y: 288, distance: 209.0
click at [719, 287] on font "3A分子筛拥有诸多优势。它拥有持续的高吸附速度、强大的抗压强度和优异的抗污染性，从而延长了循环次数，延长了产品寿命。正因如此，3A分子筛已成为最可靠的干燥剂之…" at bounding box center [644, 290] width 488 height 28
click at [735, 292] on p "3A分子筛拥有诸多优势。它拥有持续的高吸附速度、强大的抗压强度和优异的抗污染性，从而延长了循环次数，延长了产品寿命。正因如此，3A分子筛已成为最可靠的干燥剂之…" at bounding box center [649, 290] width 496 height 32
drag, startPoint x: 628, startPoint y: 283, endPoint x: 508, endPoint y: 281, distance: 120.0
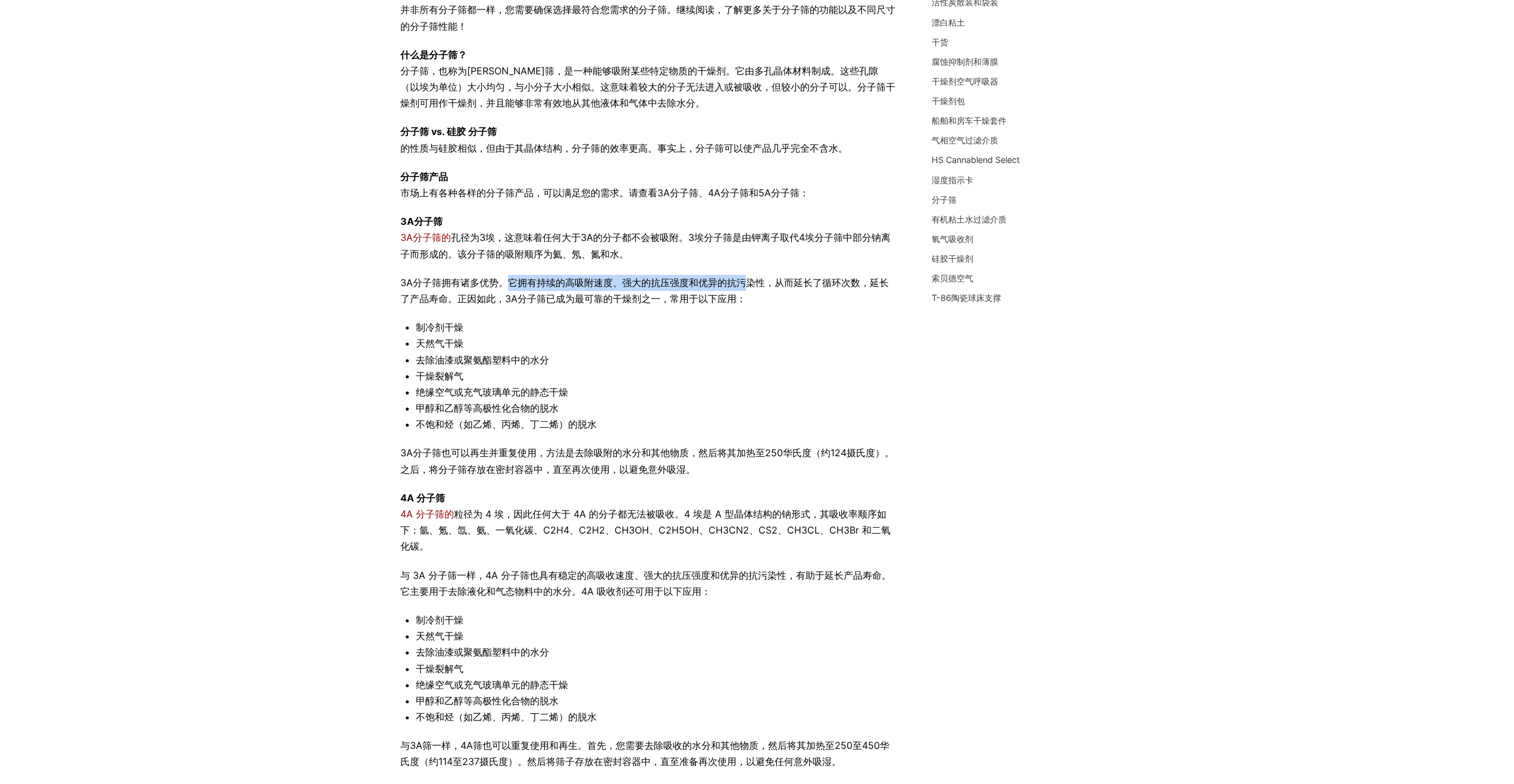
click at [509, 281] on font "3A分子筛拥有诸多优势。它拥有持续的高吸附速度、强大的抗压强度和优异的抗污染性，从而延长了循环次数，延长了产品寿命。正因如此，3A分子筛已成为最可靠的干燥剂之…" at bounding box center [644, 290] width 488 height 28
click at [526, 310] on div "并非所有分子筛都一样，您需要确保选择最符合您需求的分子筛。继续阅读，了解更多关于分子筛的功能以及不同尺寸的分子筛性能！ 什么是分子筛？ 分子筛，也称为摩尔筛，…" at bounding box center [649, 506] width 496 height 1008
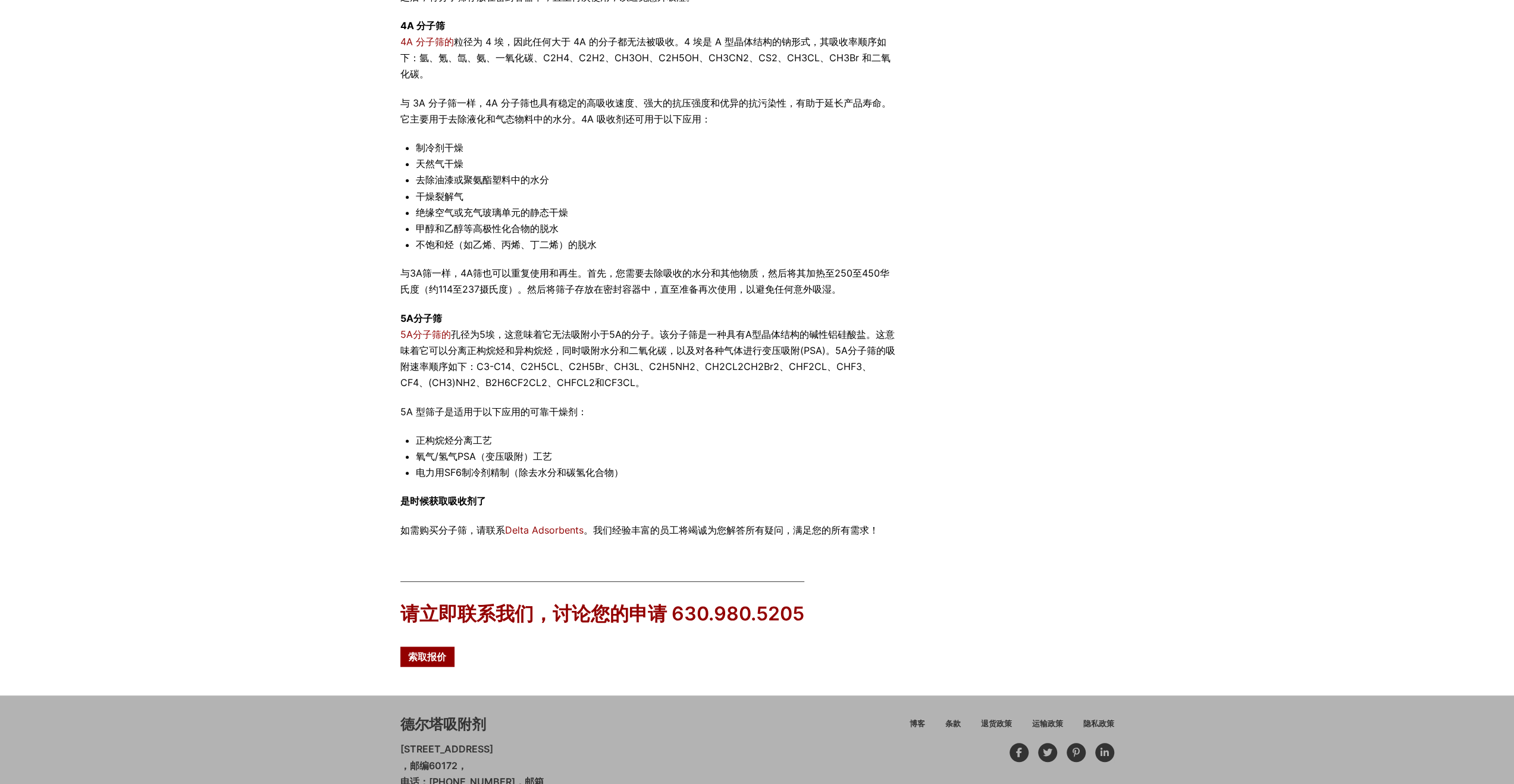
scroll to position [572, 0]
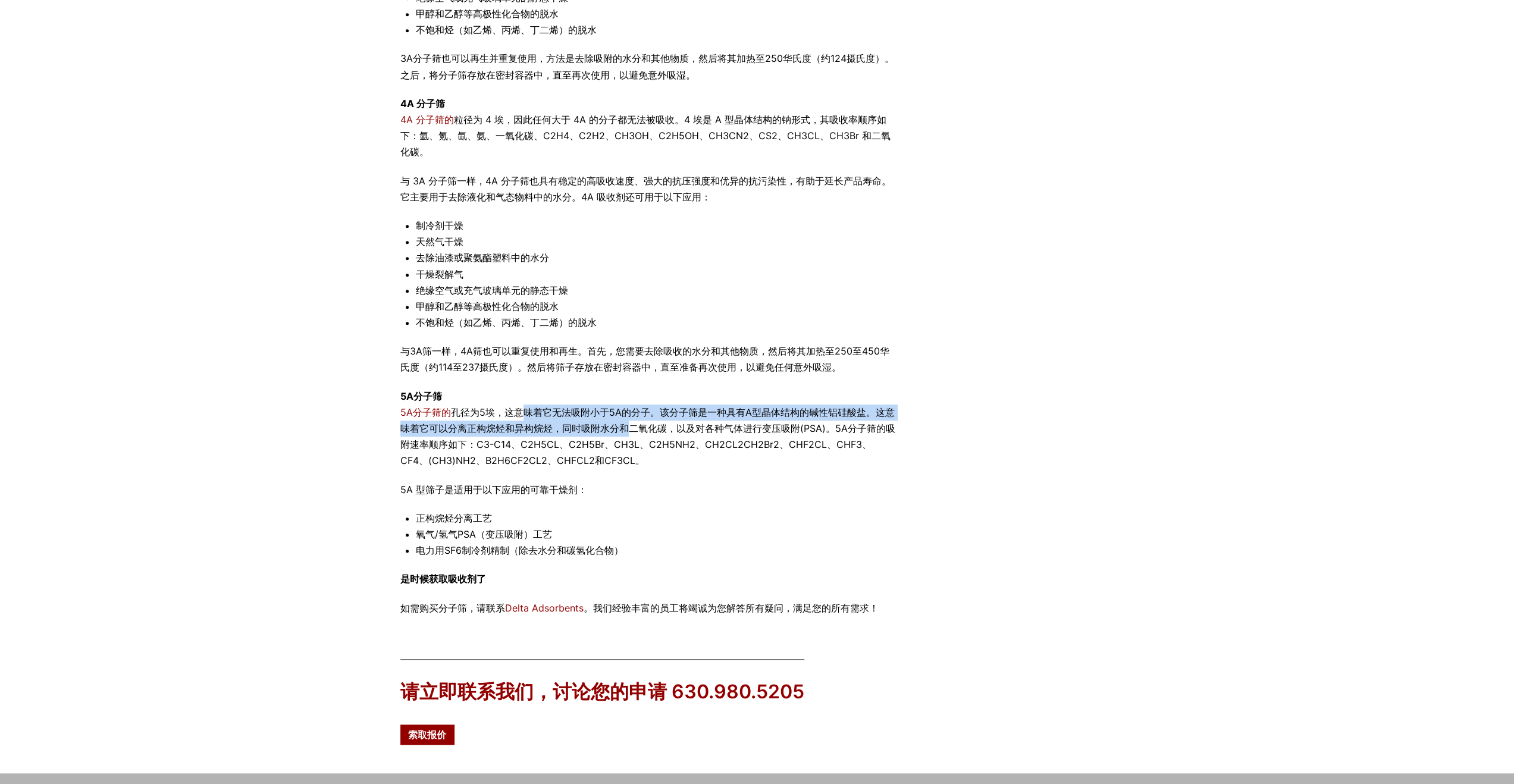
drag, startPoint x: 527, startPoint y: 411, endPoint x: 627, endPoint y: 425, distance: 101.0
click at [620, 422] on p "5A分子筛 5A分子筛的 孔径为5埃，这意味着它无法吸附小于5A的分子。该分子筛是一种具有A型晶体结构的碱性铝硅酸盐。这意味着它可以分离正构烷烃和异构烷烃，同…" at bounding box center [649, 429] width 496 height 81
click at [637, 442] on font "孔径为5埃，这意味着它无法吸附小于5A的分子。该分子筛是一种具有A型晶体结构的碱性铝硅酸盐。这意味着它可以分离正构烷烃和异构烷烃，同时吸附水分和二氧化碳，以及…" at bounding box center [648, 436] width 495 height 60
drag, startPoint x: 521, startPoint y: 415, endPoint x: 640, endPoint y: 430, distance: 119.9
click at [629, 418] on p "5A分子筛 5A分子筛的 孔径为5埃，这意味着它无法吸附小于5A的分子。该分子筛是一种具有A型晶体结构的碱性铝硅酸盐。这意味着它可以分离正构烷烃和异构烷烃，同…" at bounding box center [649, 429] width 496 height 81
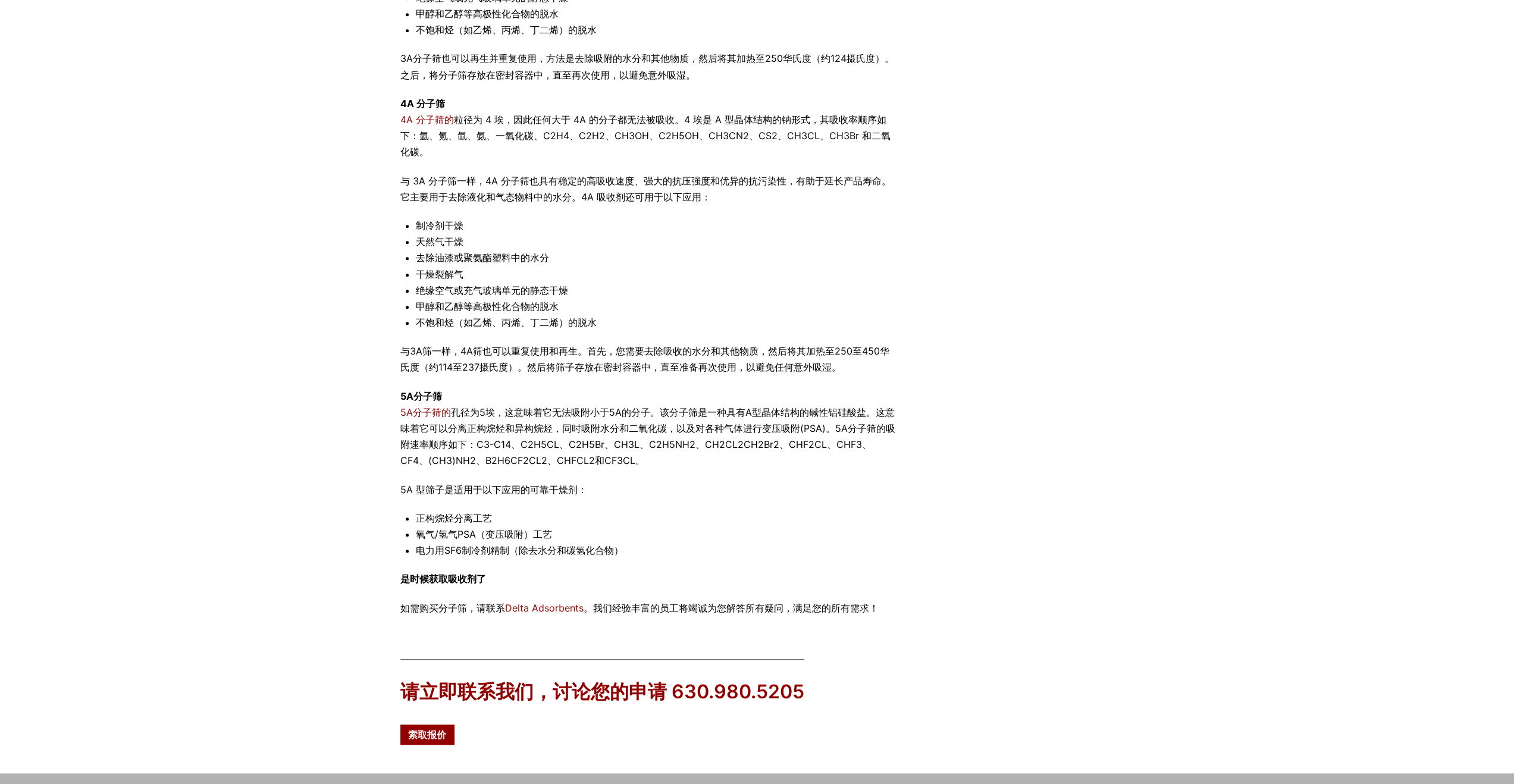
click at [644, 432] on font "孔径为5埃，这意味着它无法吸附小于5A的分子。该分子筛是一种具有A型晶体结构的碱性铝硅酸盐。这意味着它可以分离正构烷烃和异构烷烃，同时吸附水分和二氧化碳，以及…" at bounding box center [648, 436] width 495 height 60
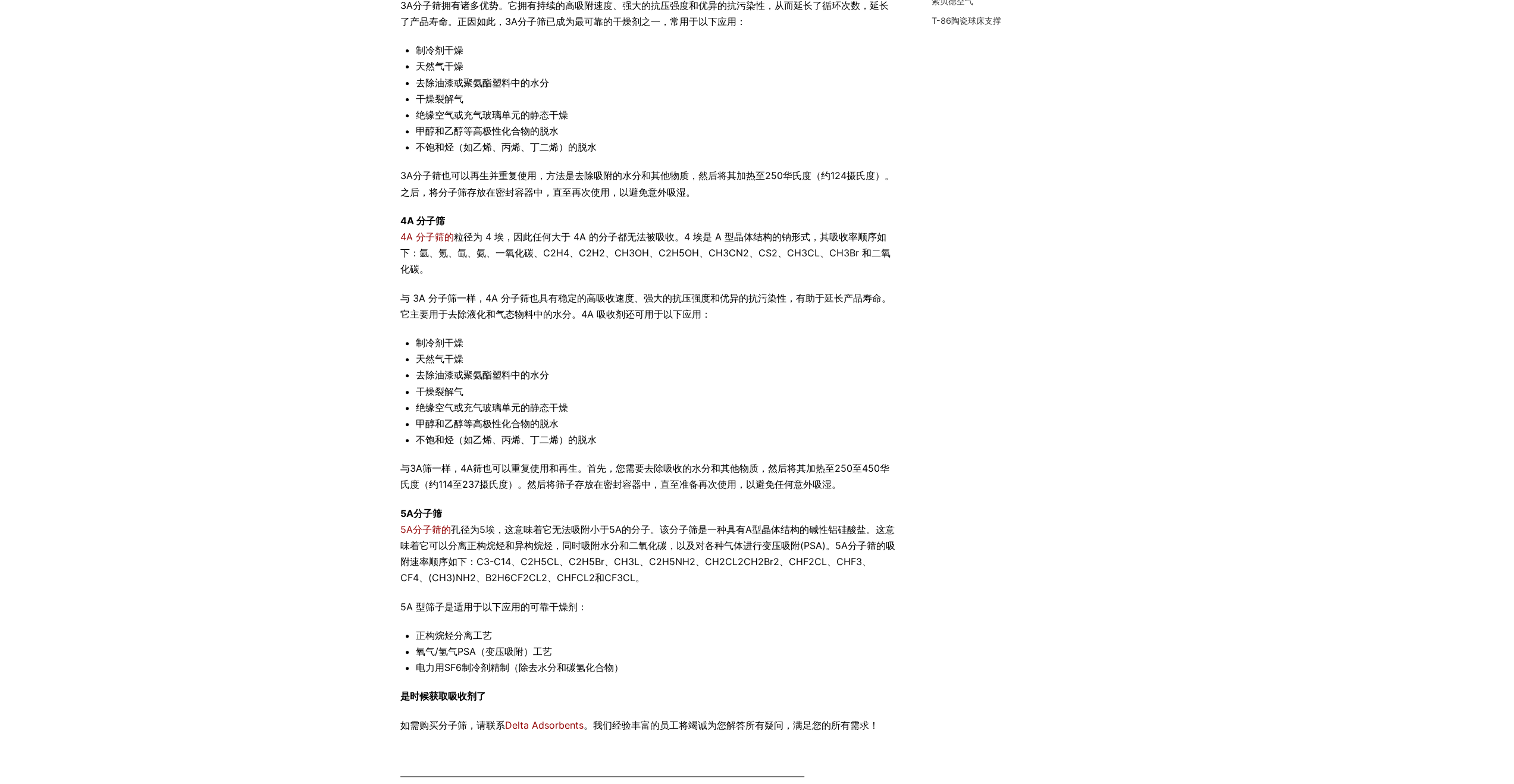
scroll to position [454, 0]
